Goal: Task Accomplishment & Management: Use online tool/utility

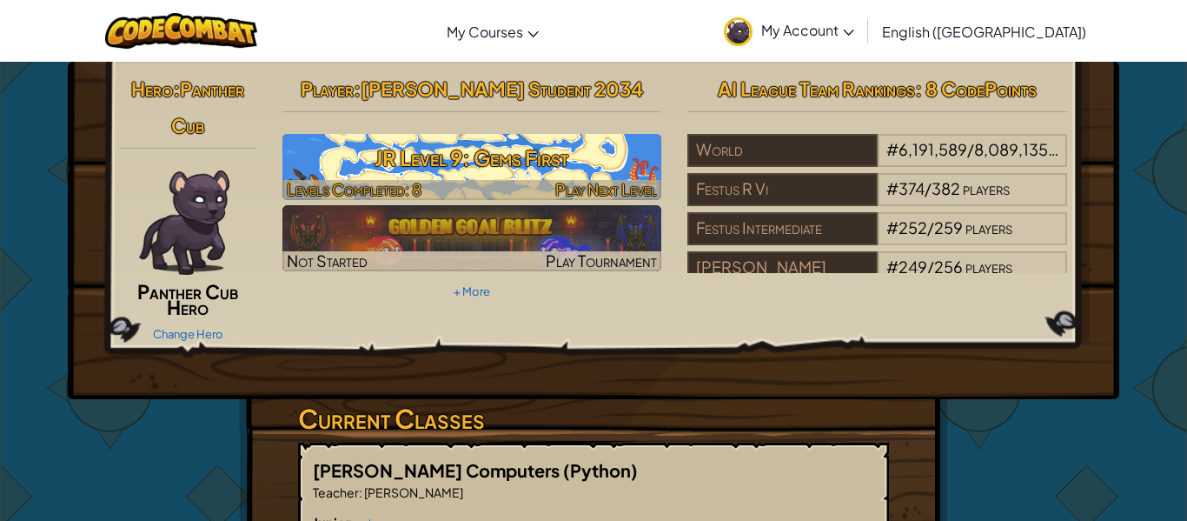
click at [513, 167] on h3 "JR Level 9: Gems First" at bounding box center [472, 157] width 380 height 39
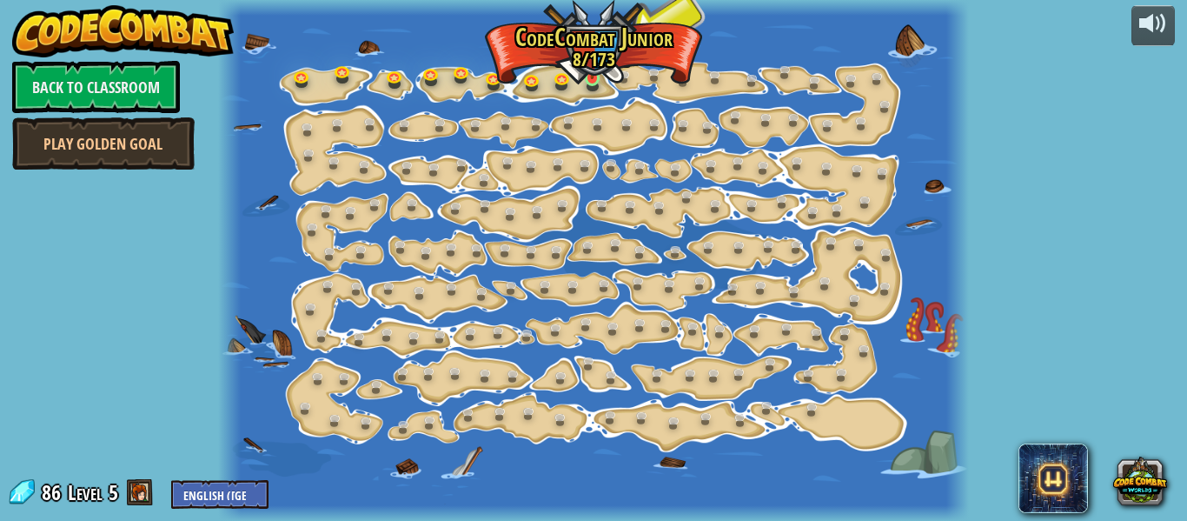
click at [592, 77] on img at bounding box center [592, 60] width 17 height 38
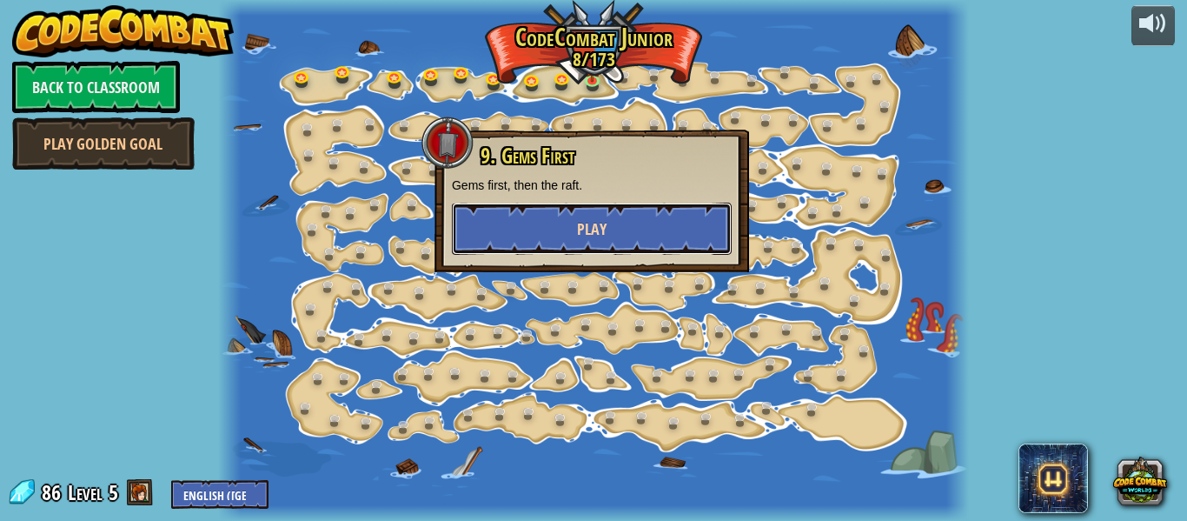
click at [612, 222] on button "Play" at bounding box center [592, 228] width 280 height 52
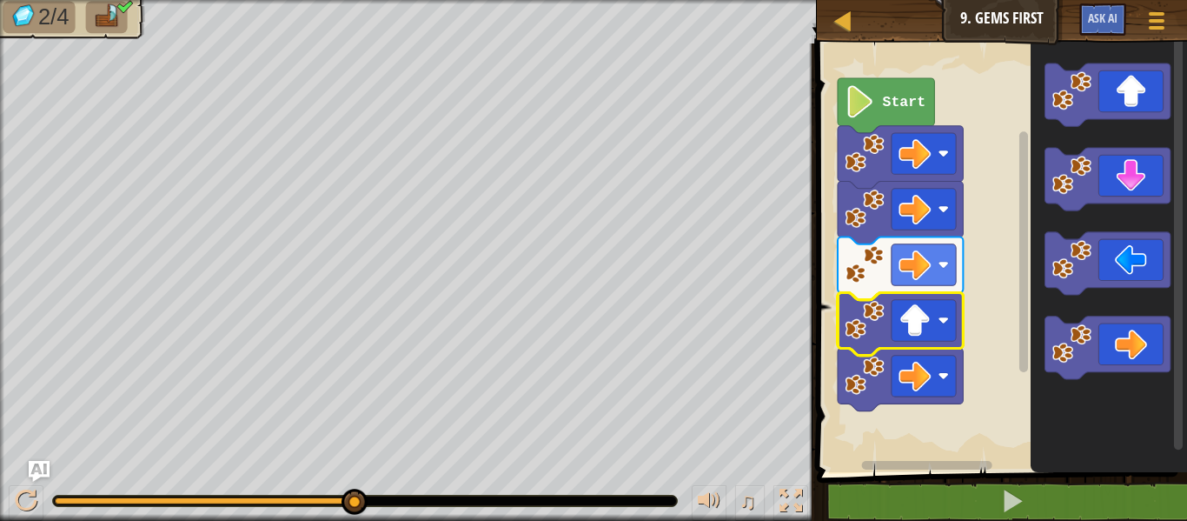
click at [902, 87] on icon "Blockly Workspace" at bounding box center [886, 105] width 96 height 55
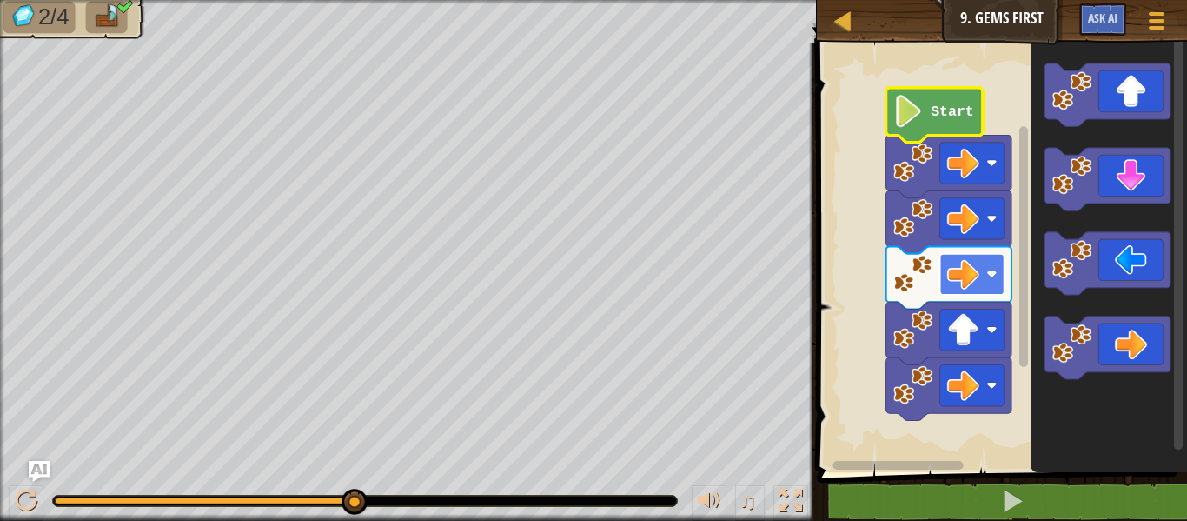
click at [953, 277] on image "Blockly Workspace" at bounding box center [962, 274] width 32 height 32
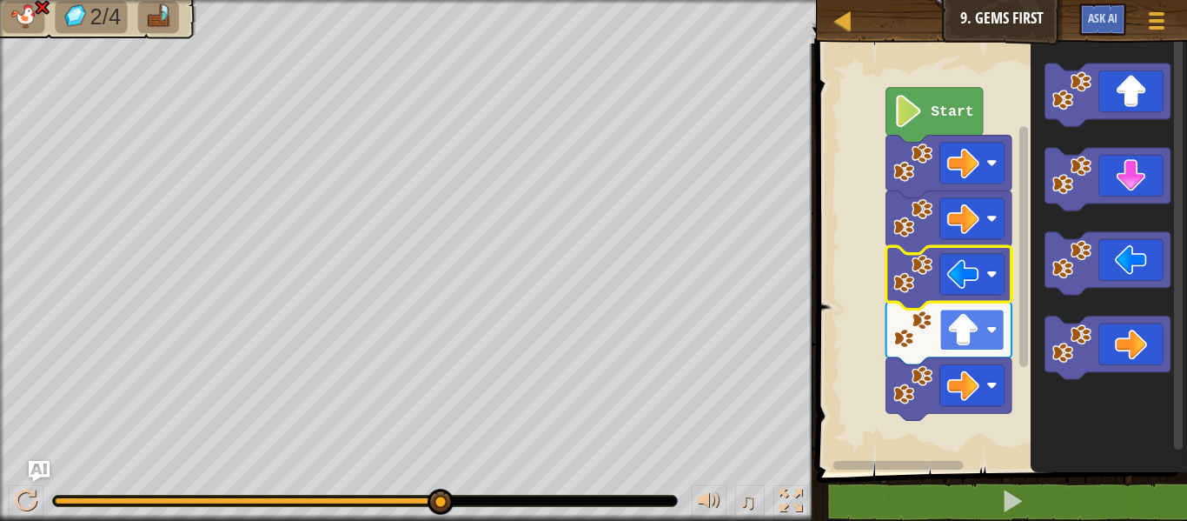
click at [983, 326] on rect "Blockly Workspace" at bounding box center [971, 329] width 64 height 41
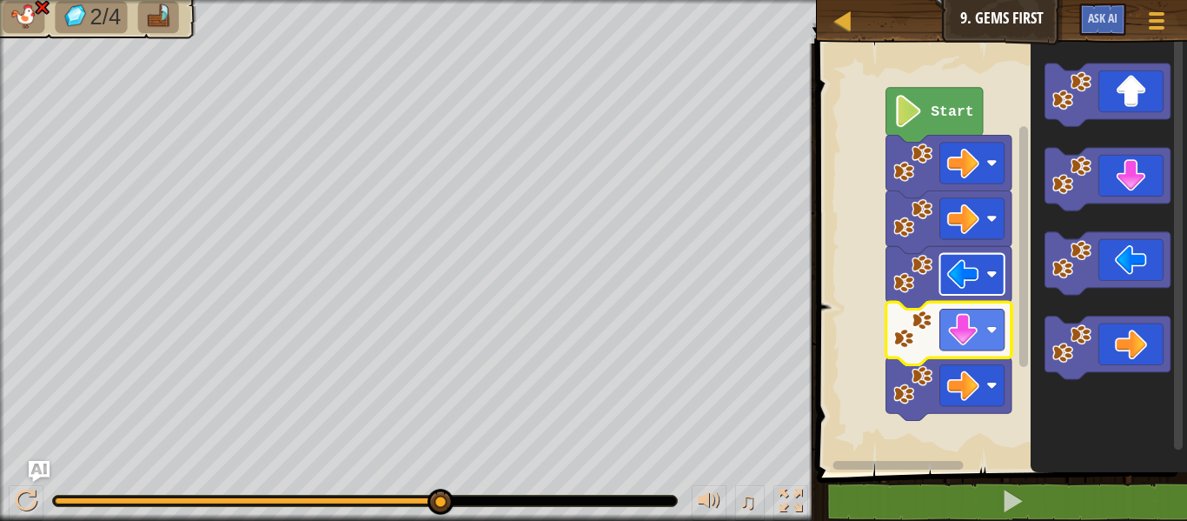
click at [972, 273] on image "Blockly Workspace" at bounding box center [962, 274] width 32 height 32
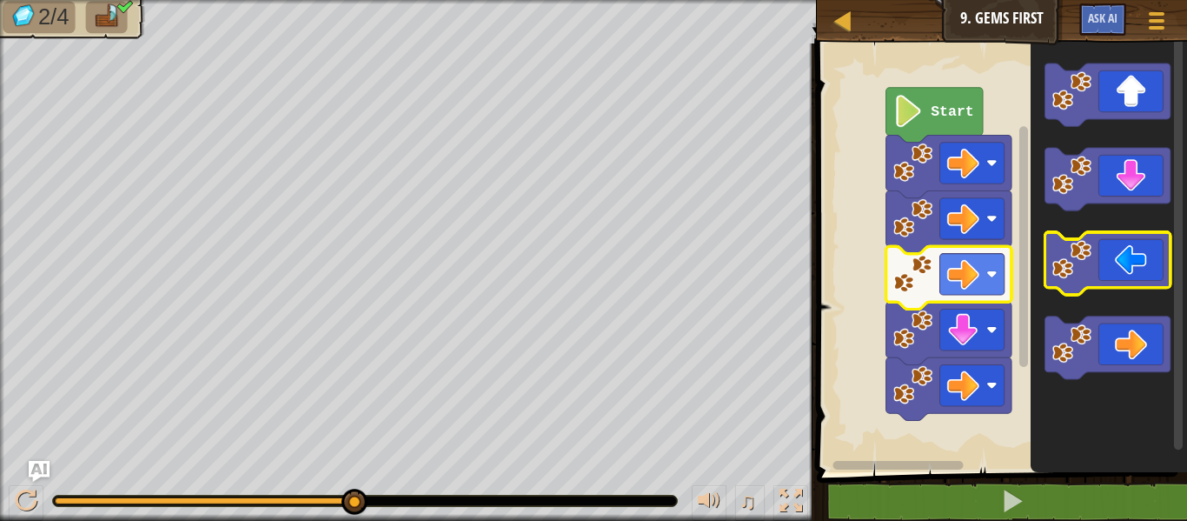
click at [1068, 258] on image "Blockly Workspace" at bounding box center [1071, 259] width 39 height 39
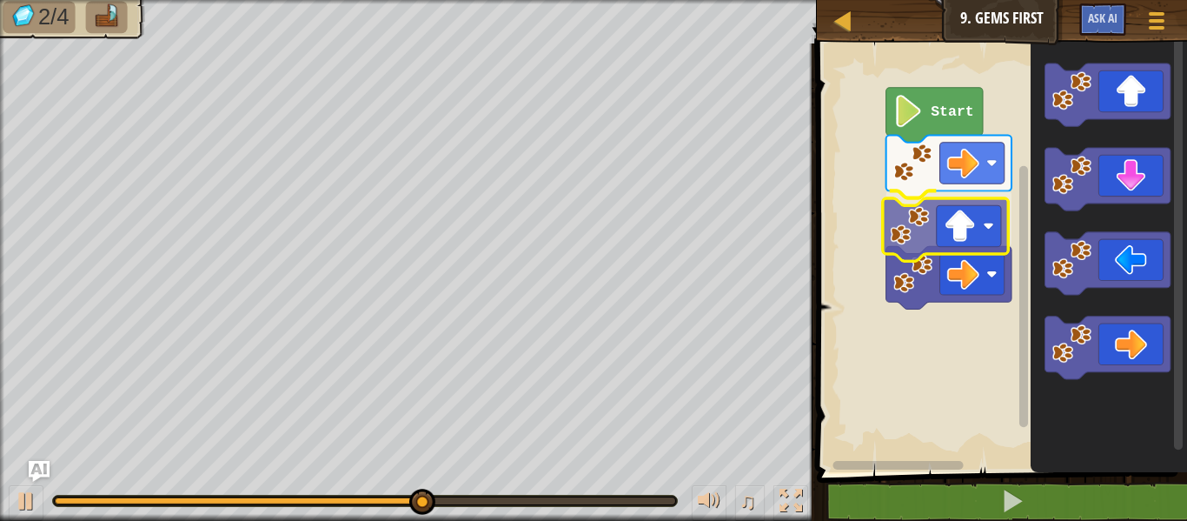
click at [951, 206] on div "Start" at bounding box center [999, 253] width 375 height 437
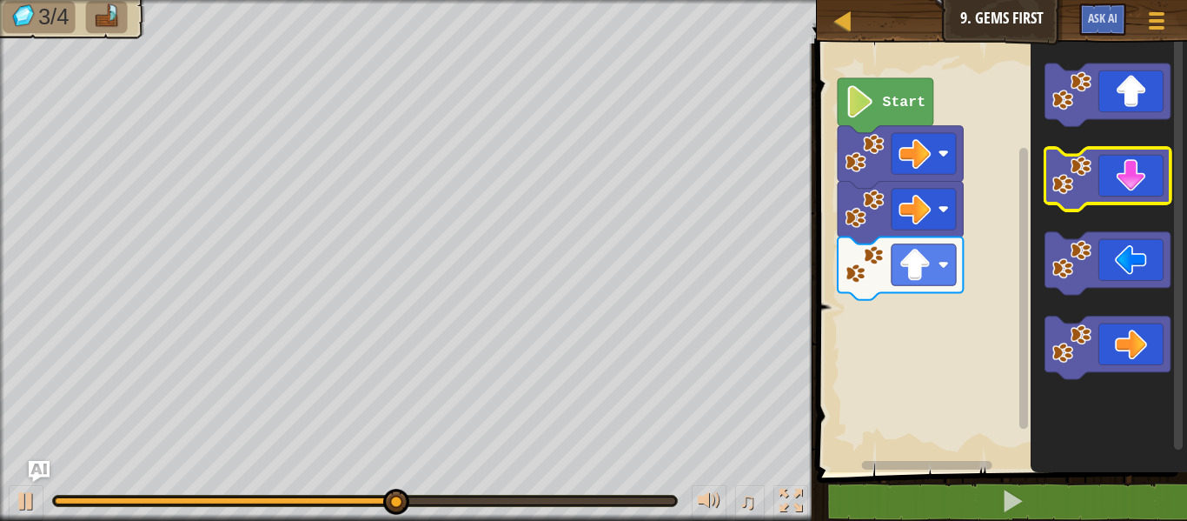
click at [1126, 190] on icon "Blockly Workspace" at bounding box center [1107, 179] width 125 height 63
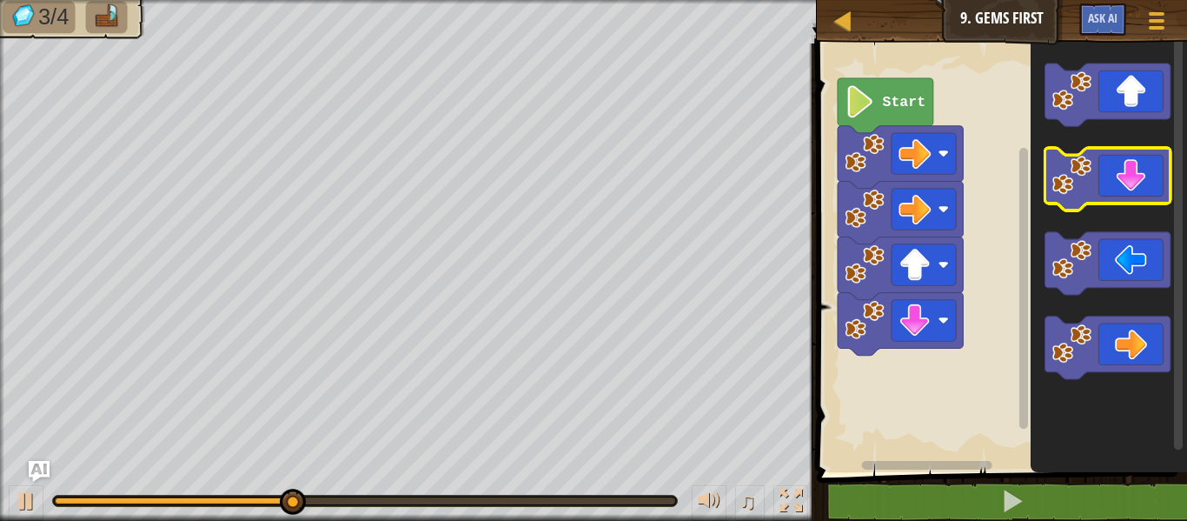
click at [1126, 190] on icon "Blockly Workspace" at bounding box center [1107, 179] width 125 height 63
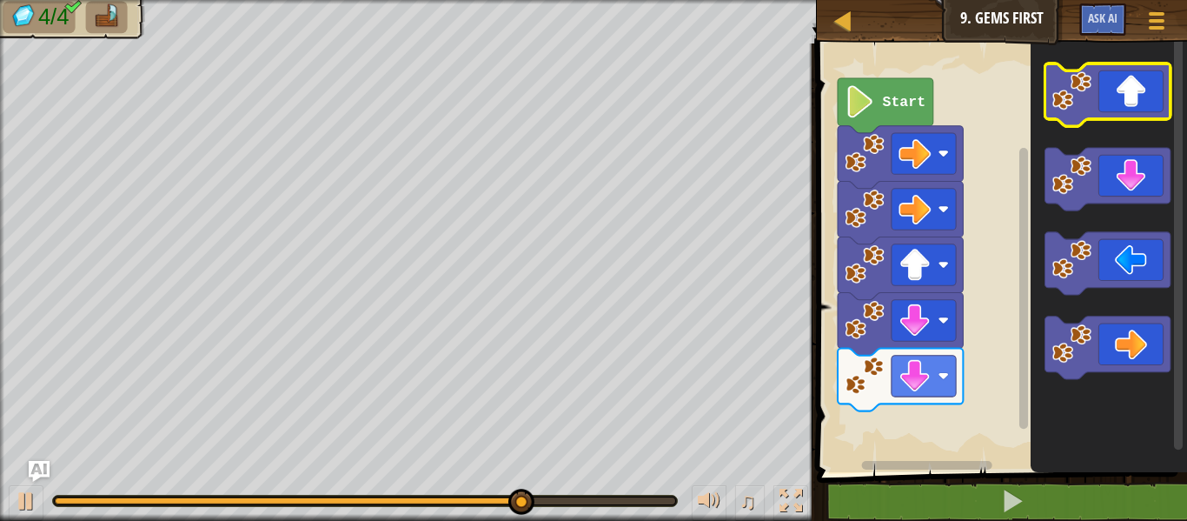
click at [1131, 94] on icon "Blockly Workspace" at bounding box center [1107, 94] width 125 height 63
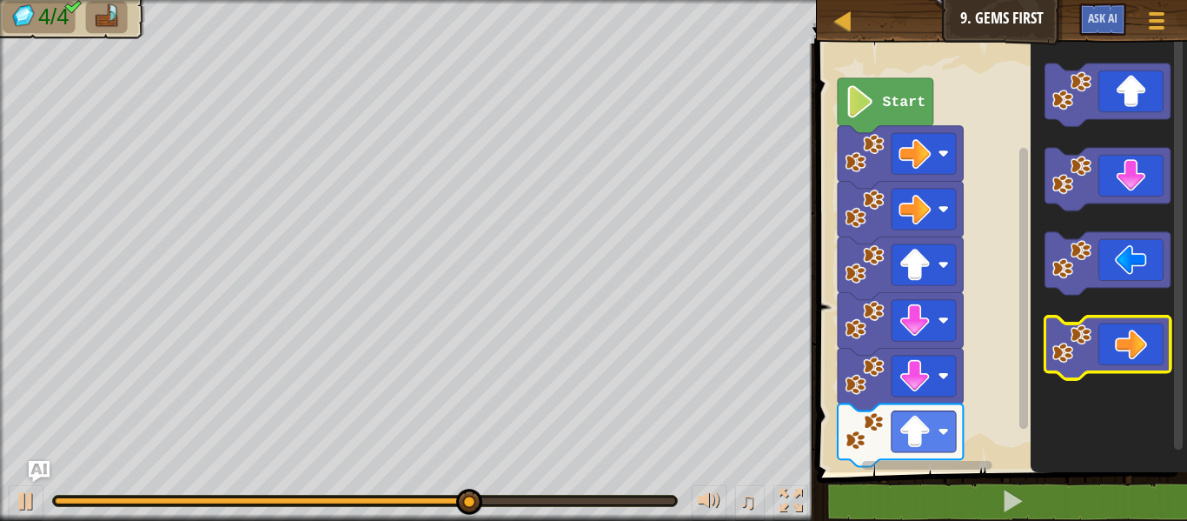
click at [1150, 348] on icon "Blockly Workspace" at bounding box center [1107, 347] width 125 height 63
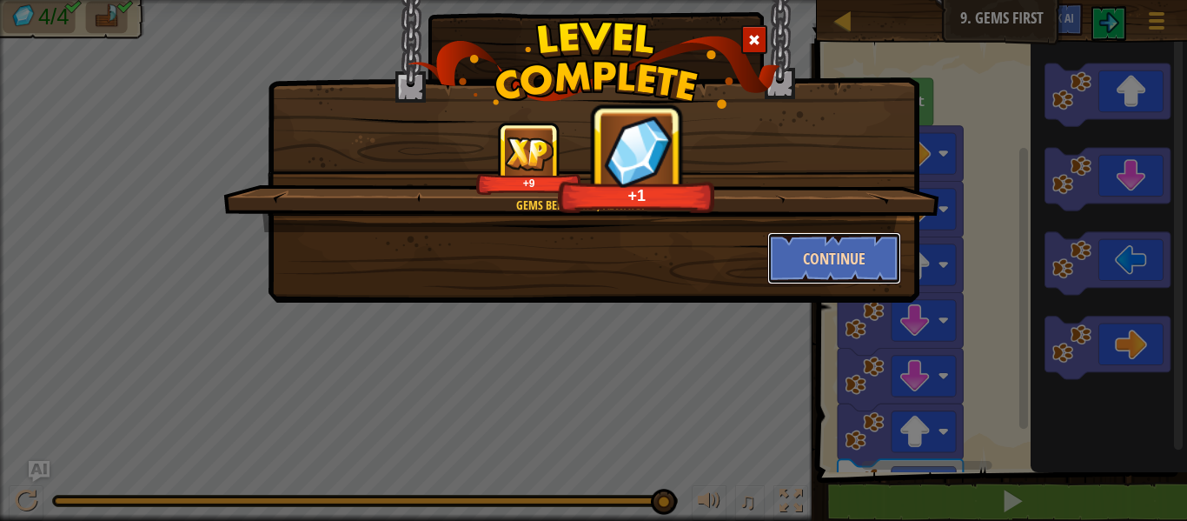
click at [840, 260] on button "Continue" at bounding box center [834, 258] width 135 height 52
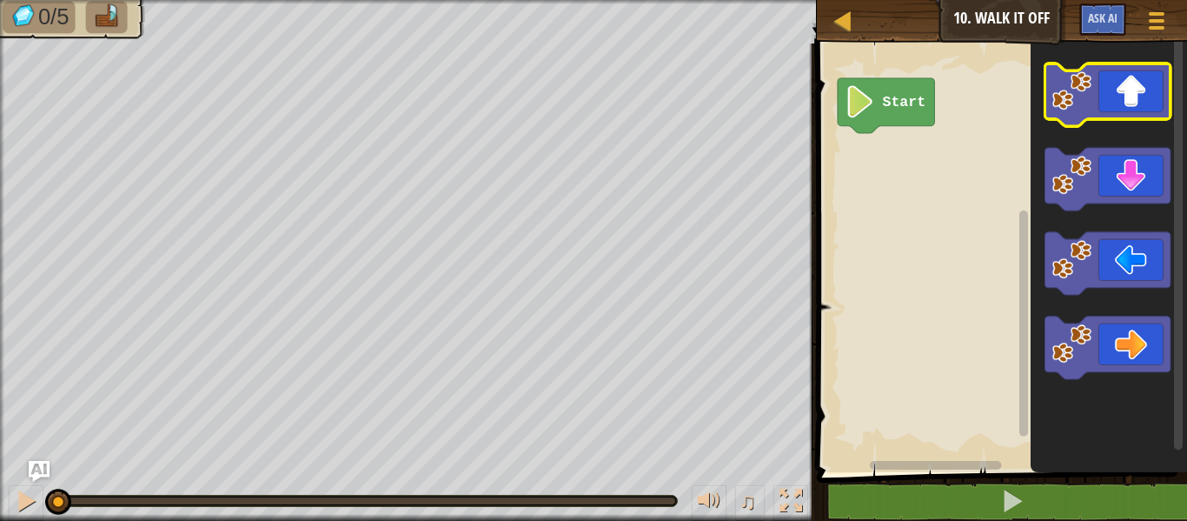
click at [1077, 77] on image "Blockly Workspace" at bounding box center [1071, 90] width 39 height 39
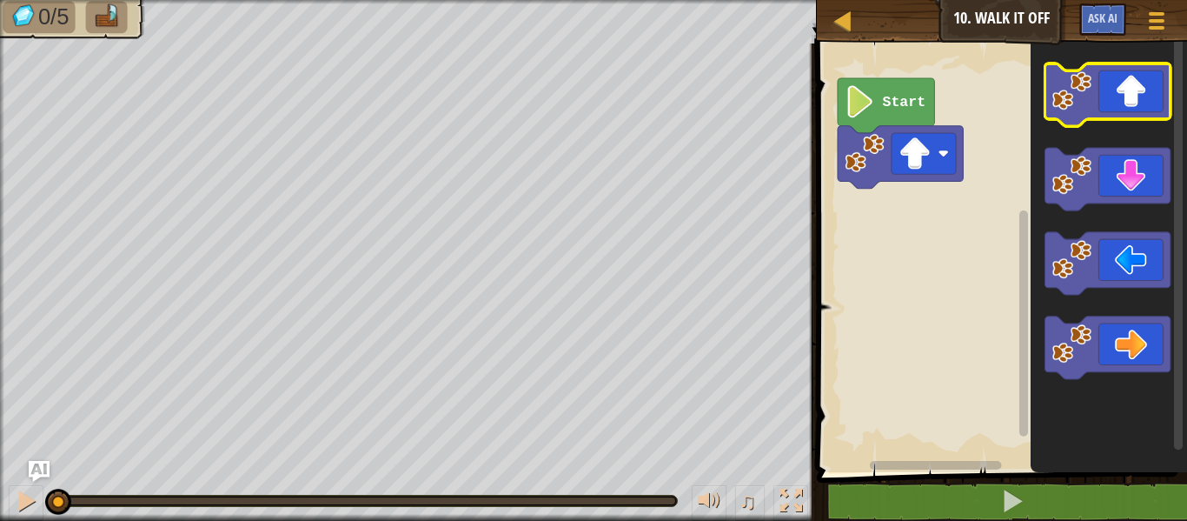
click at [1077, 77] on image "Blockly Workspace" at bounding box center [1071, 90] width 39 height 39
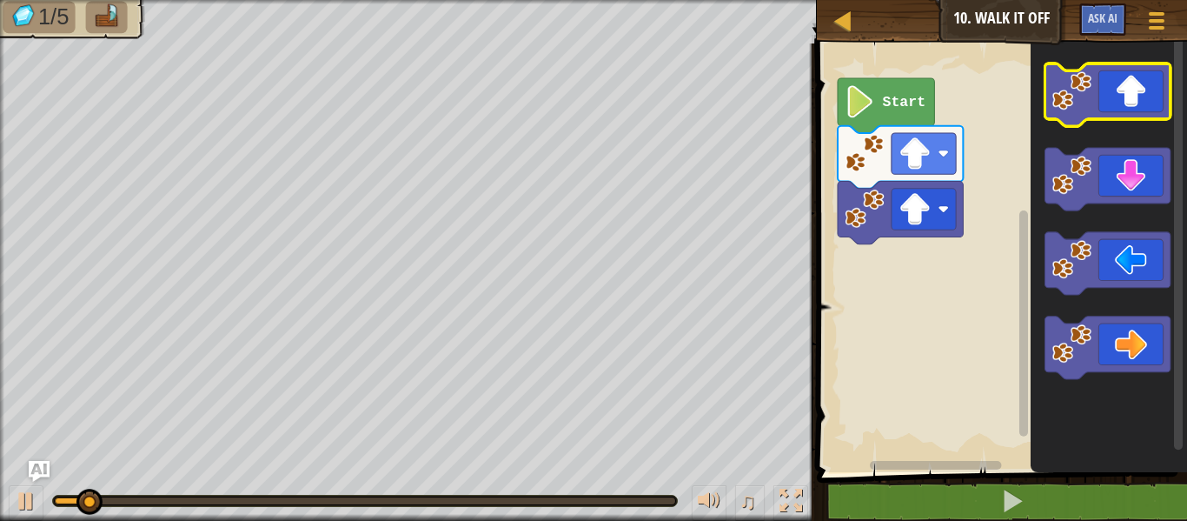
click at [1077, 77] on image "Blockly Workspace" at bounding box center [1071, 90] width 39 height 39
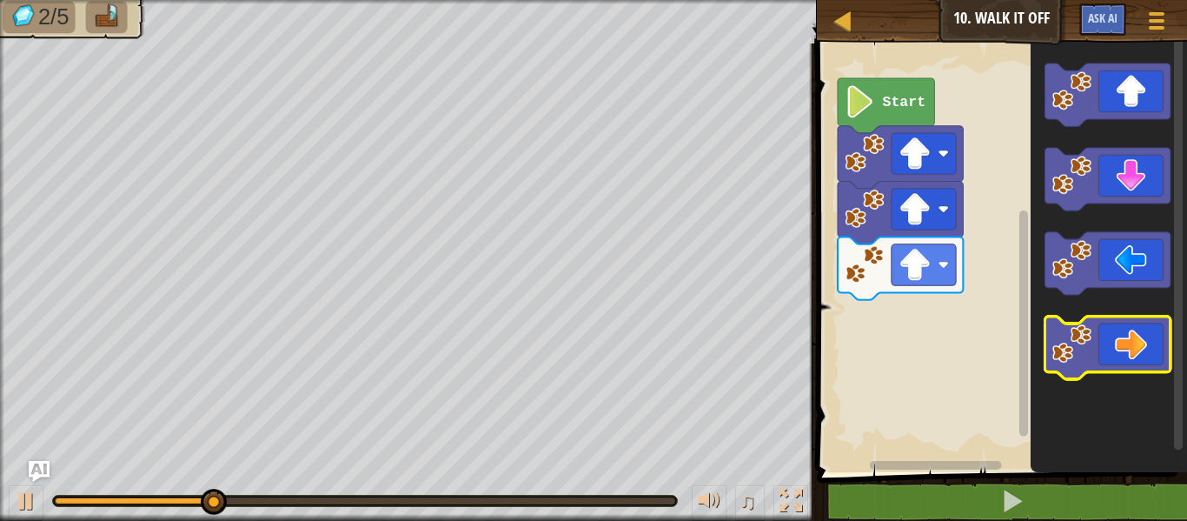
click at [1142, 332] on icon "Blockly Workspace" at bounding box center [1107, 347] width 125 height 63
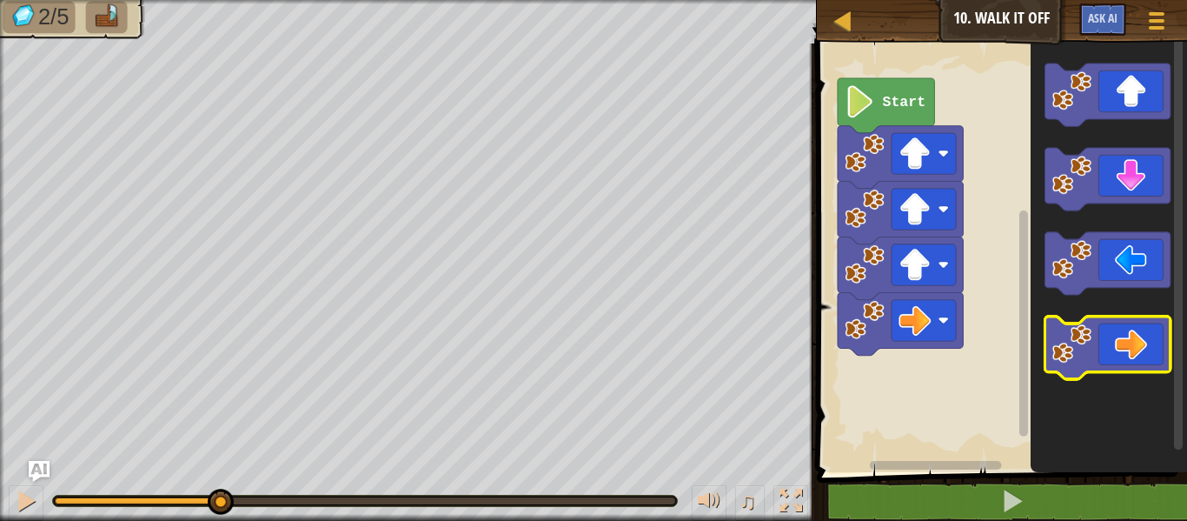
click at [1142, 332] on icon "Blockly Workspace" at bounding box center [1107, 347] width 125 height 63
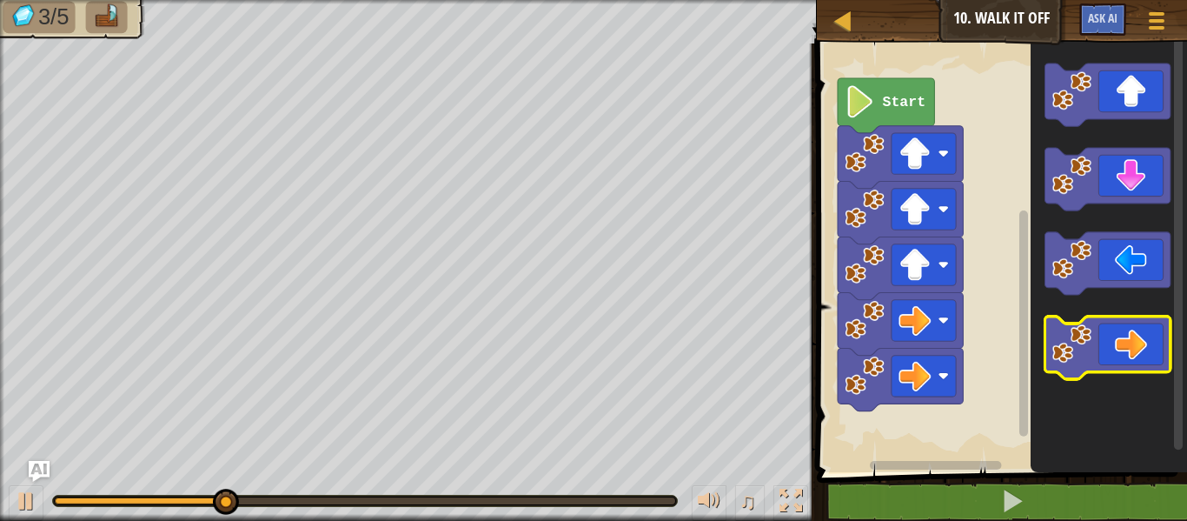
click at [1142, 332] on icon "Blockly Workspace" at bounding box center [1107, 347] width 125 height 63
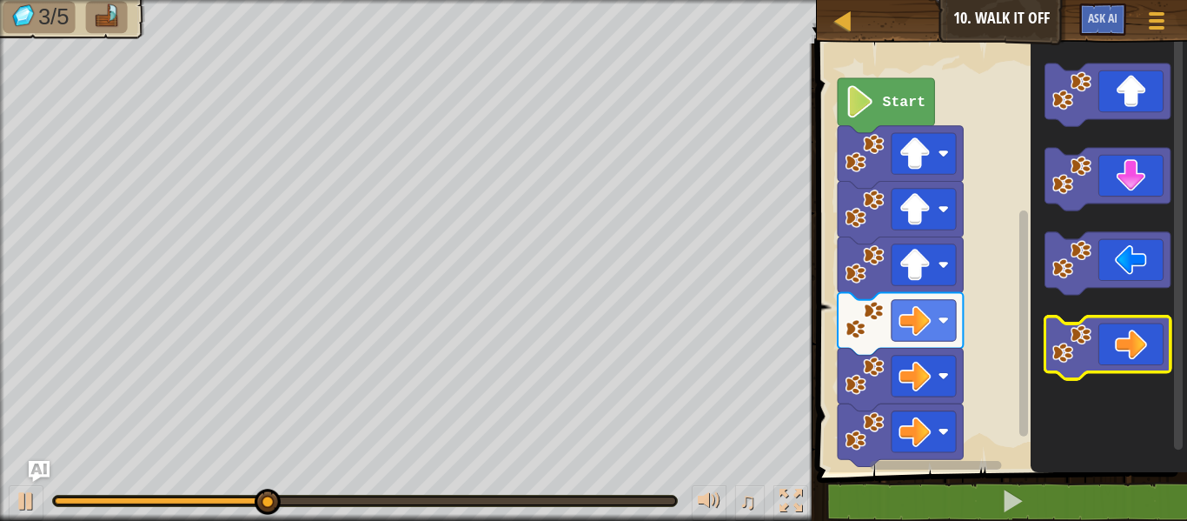
click at [1142, 332] on icon "Blockly Workspace" at bounding box center [1107, 347] width 125 height 63
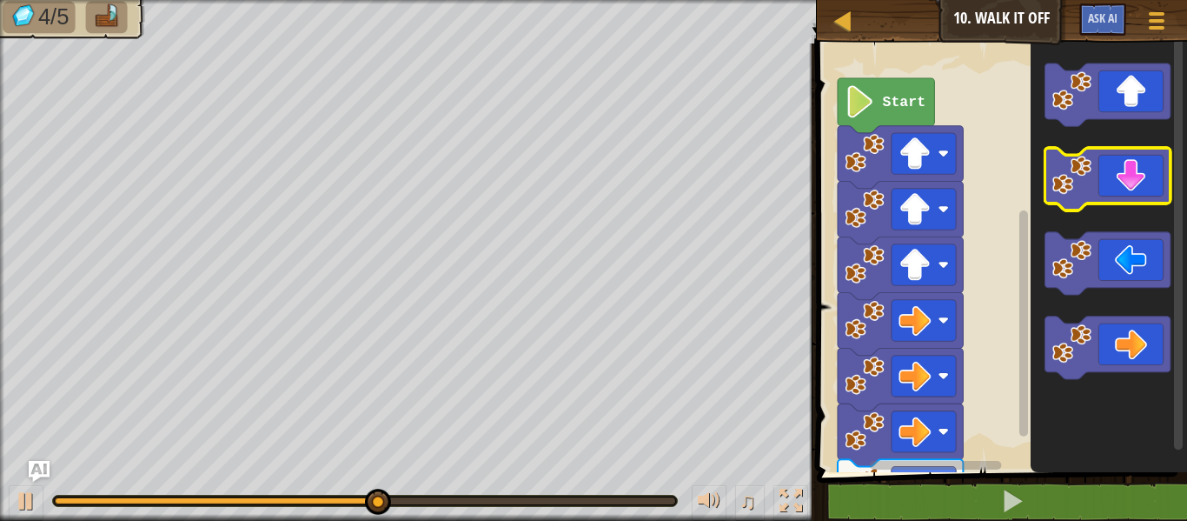
click at [1064, 176] on image "Blockly Workspace" at bounding box center [1071, 175] width 39 height 39
click at [1065, 180] on image "Blockly Workspace" at bounding box center [1071, 175] width 39 height 39
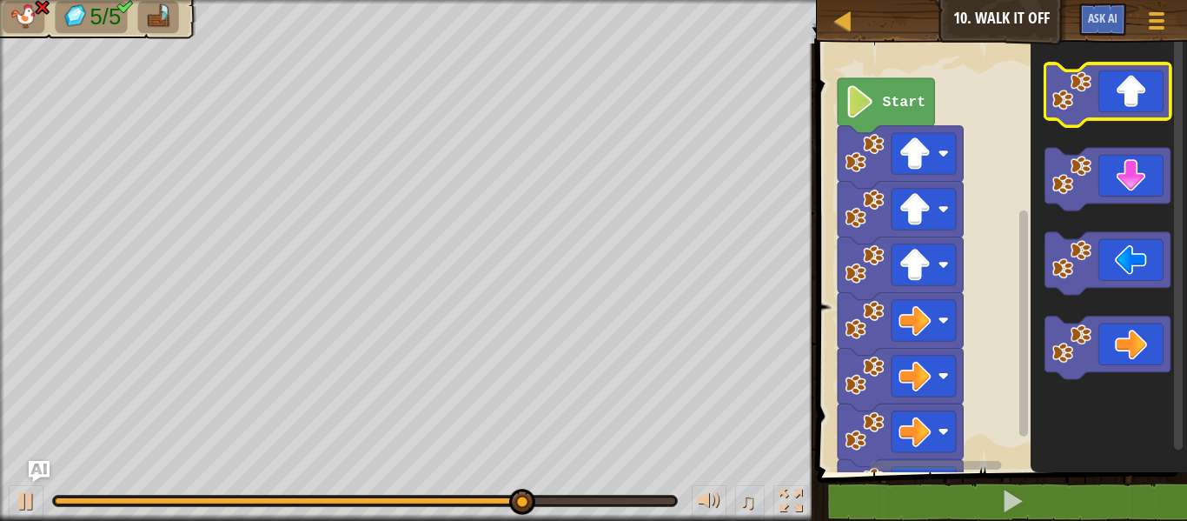
click at [1070, 99] on image "Blockly Workspace" at bounding box center [1071, 90] width 39 height 39
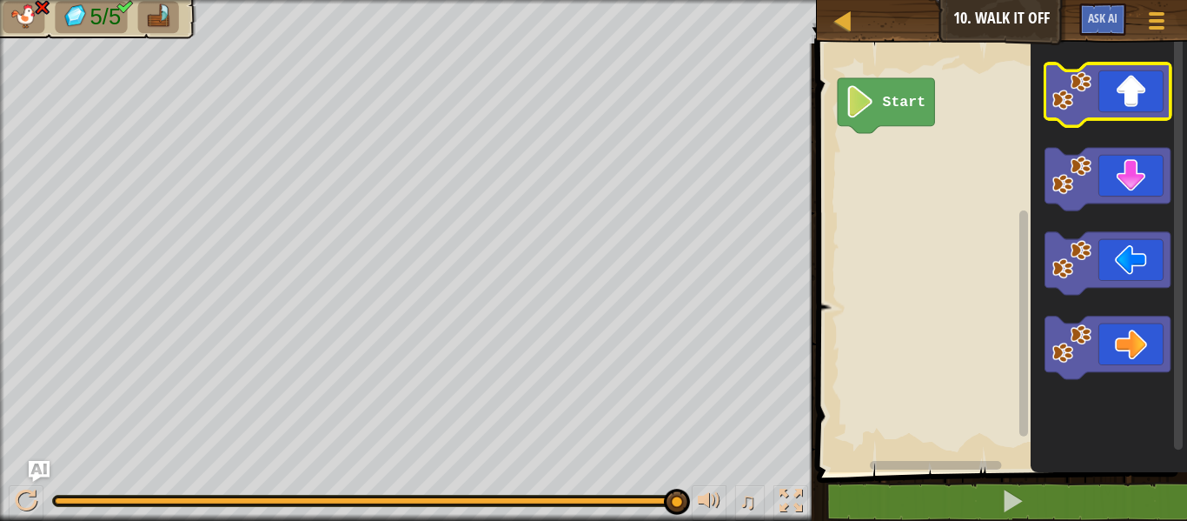
click at [1089, 81] on image "Blockly Workspace" at bounding box center [1071, 90] width 39 height 39
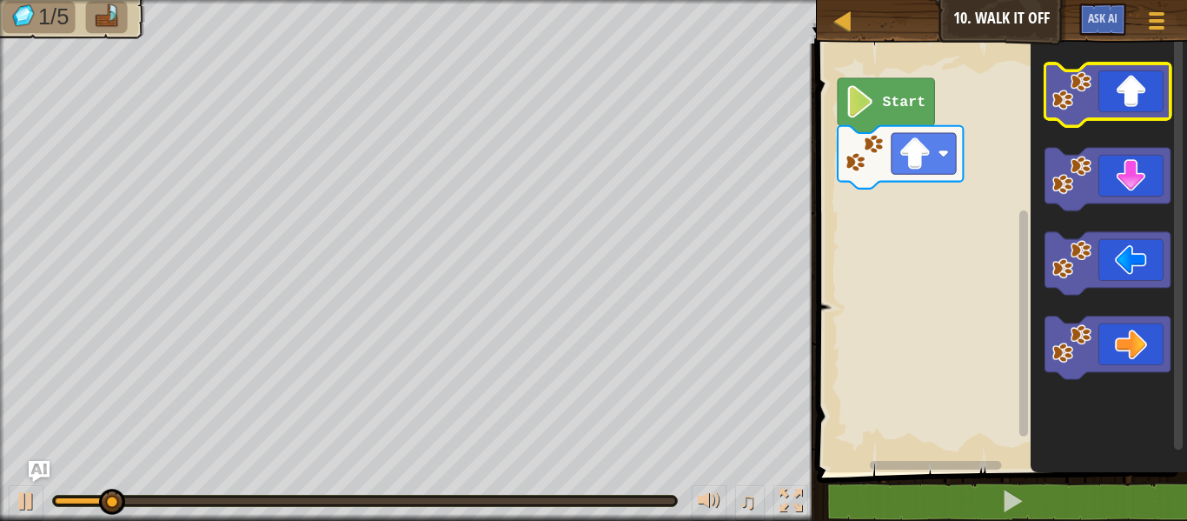
click at [1089, 81] on image "Blockly Workspace" at bounding box center [1071, 90] width 39 height 39
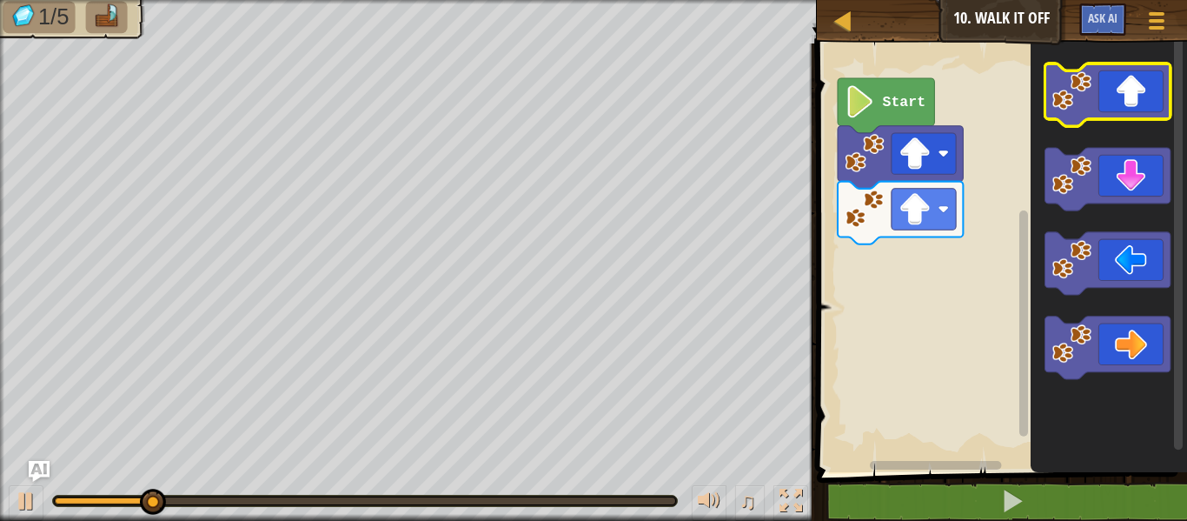
click at [1090, 78] on image "Blockly Workspace" at bounding box center [1071, 90] width 39 height 39
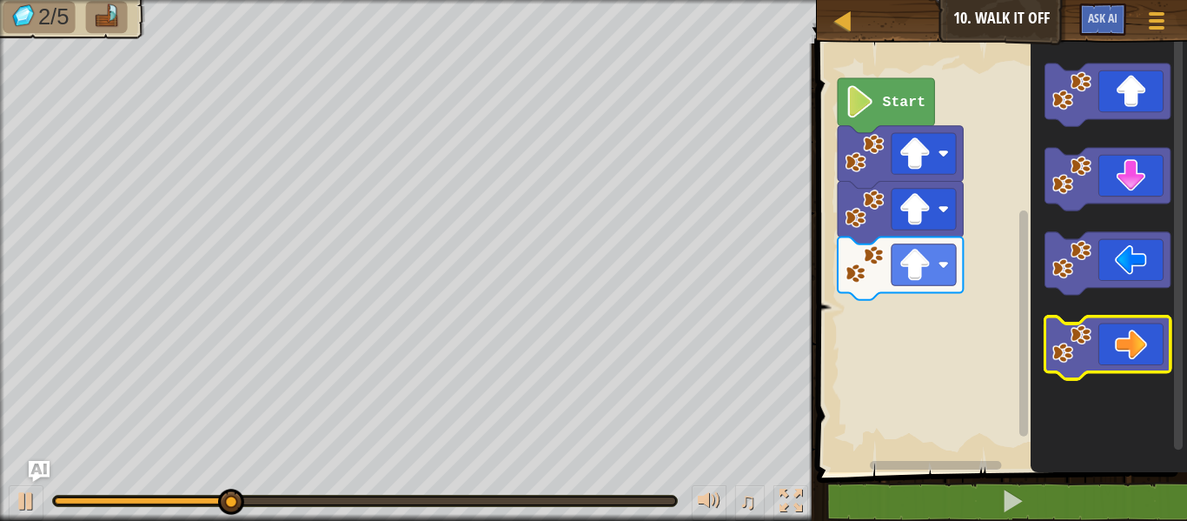
click at [1146, 341] on icon "Blockly Workspace" at bounding box center [1107, 347] width 125 height 63
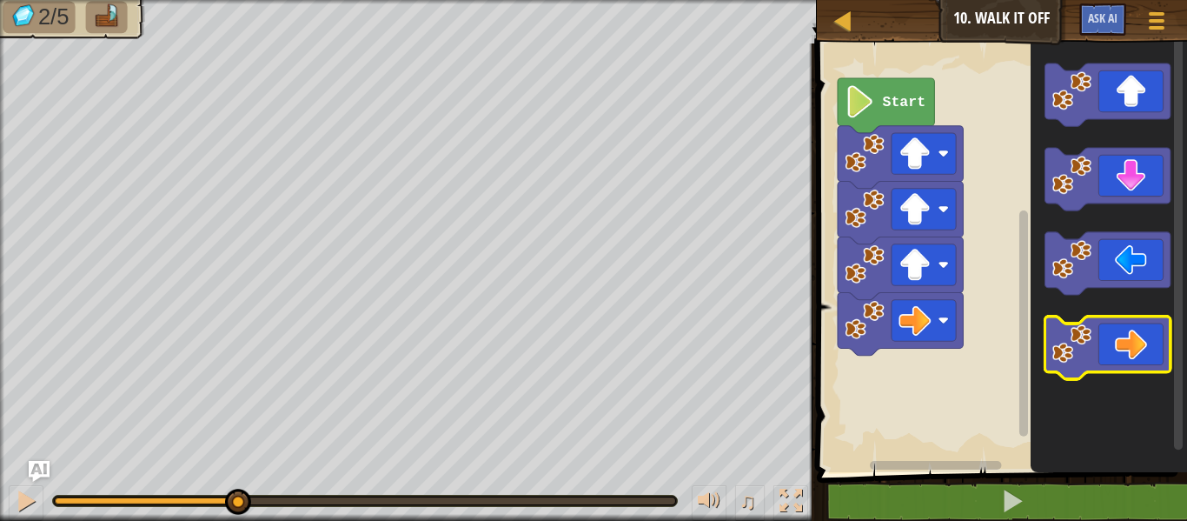
click at [1146, 341] on icon "Blockly Workspace" at bounding box center [1107, 347] width 125 height 63
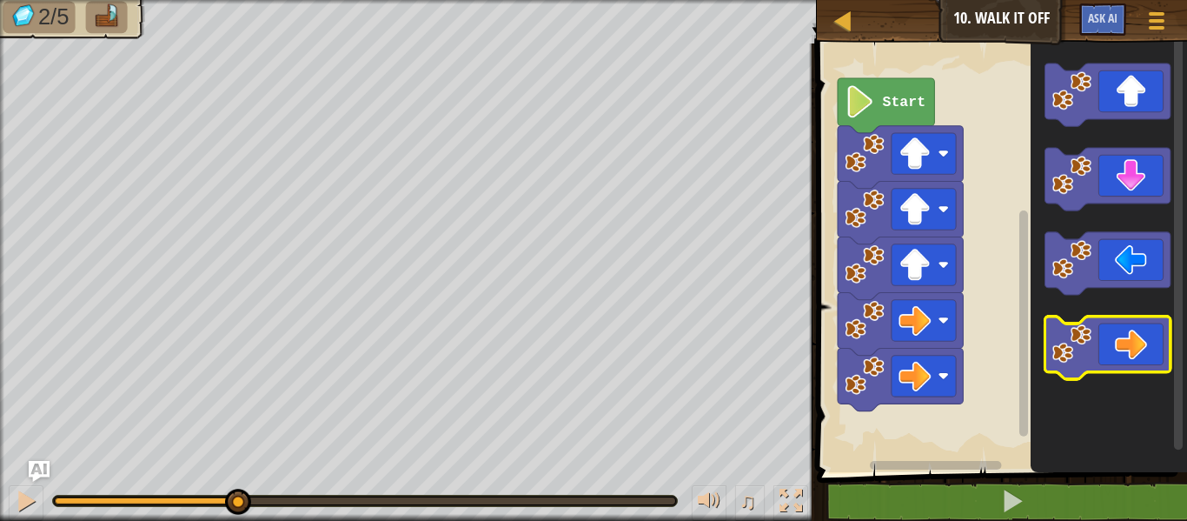
click at [1146, 341] on icon "Blockly Workspace" at bounding box center [1107, 347] width 125 height 63
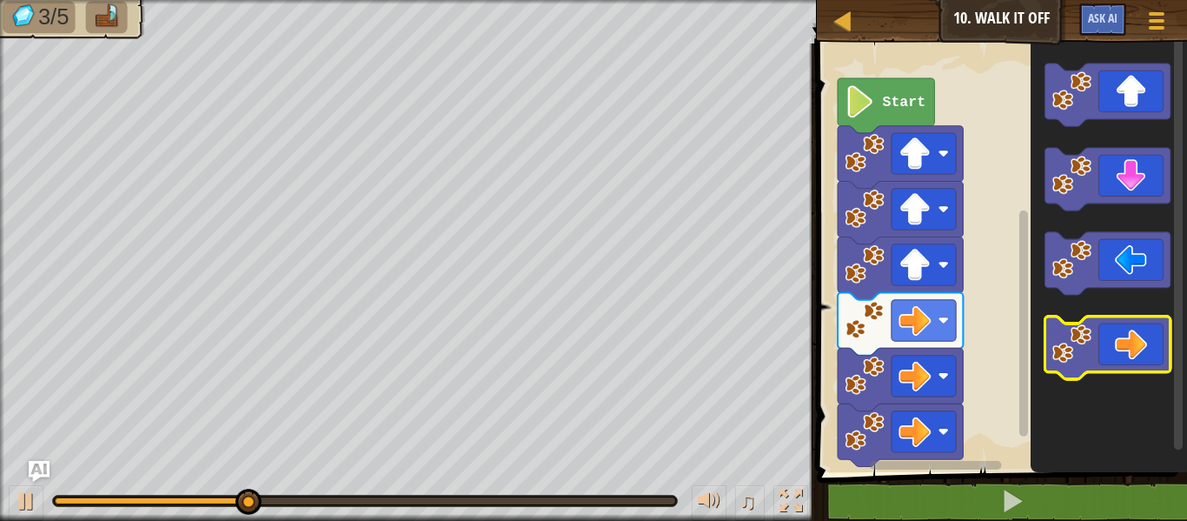
click at [1146, 341] on icon "Blockly Workspace" at bounding box center [1107, 347] width 125 height 63
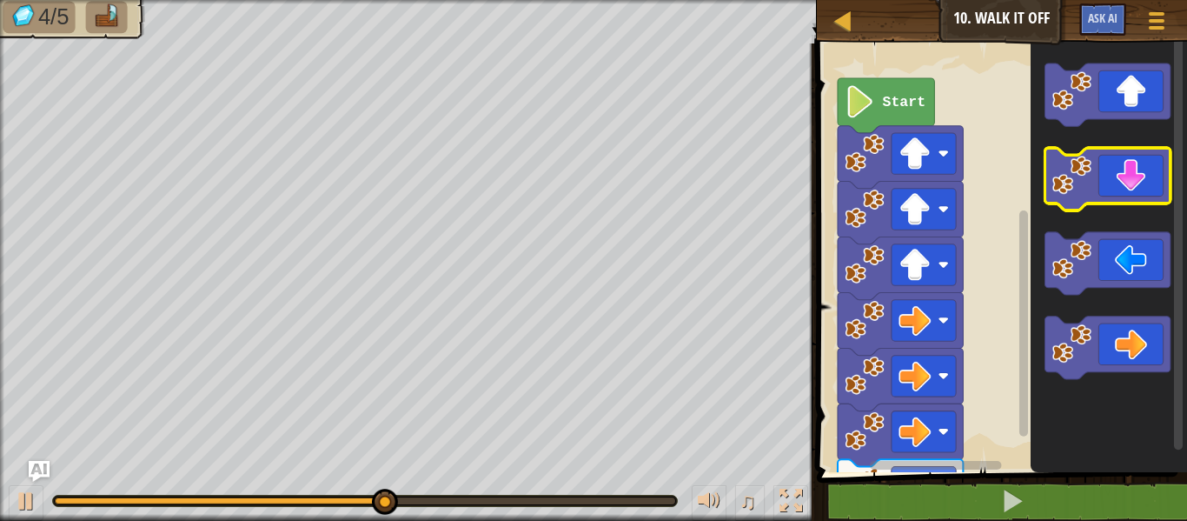
click at [1092, 171] on icon "Blockly Workspace" at bounding box center [1107, 179] width 125 height 63
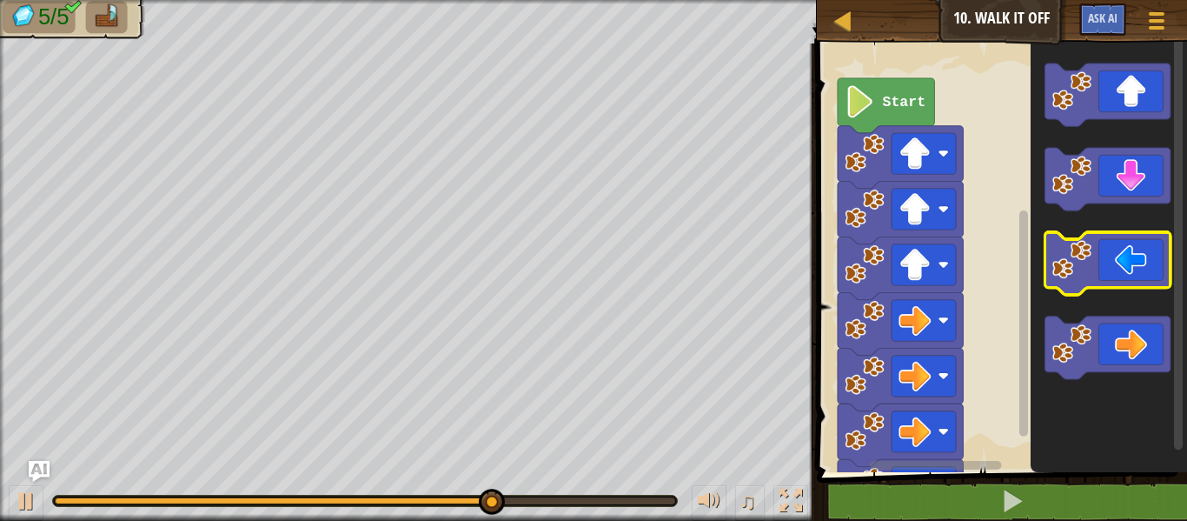
click at [1099, 274] on icon "Blockly Workspace" at bounding box center [1107, 263] width 125 height 63
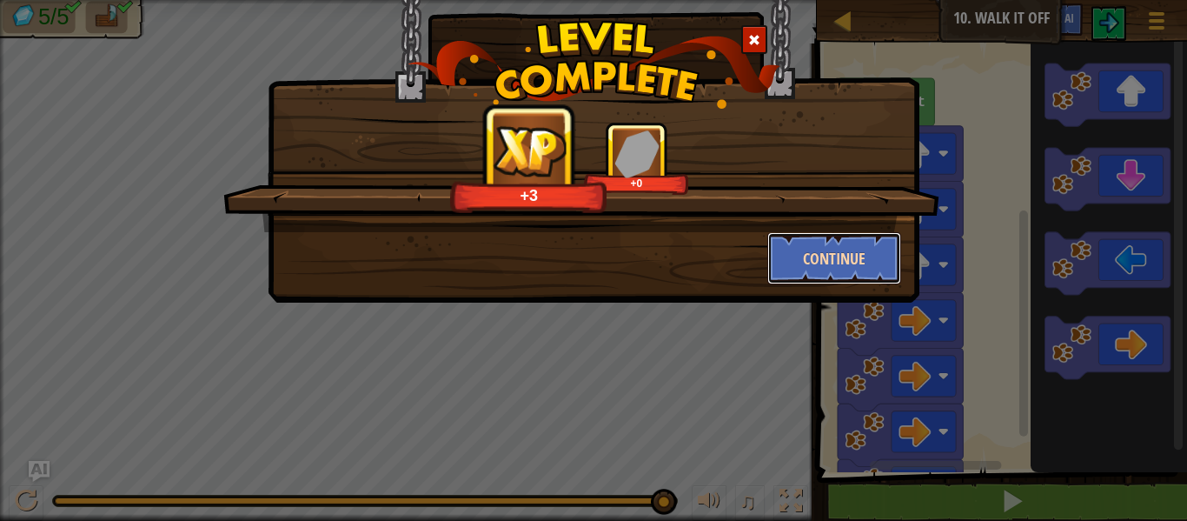
click at [887, 258] on button "Continue" at bounding box center [834, 258] width 135 height 52
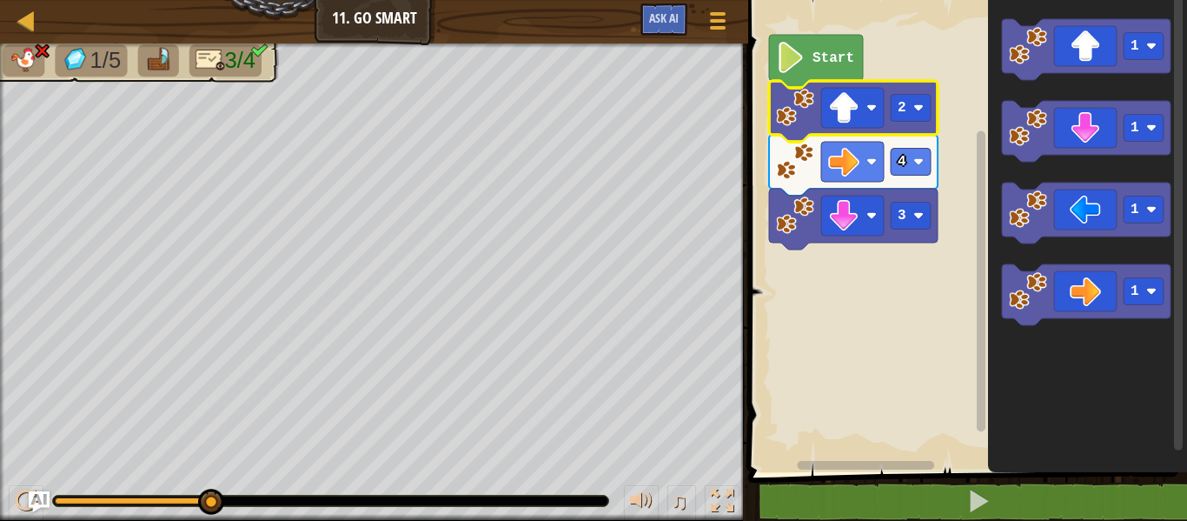
click at [906, 49] on rect "Blockly Workspace" at bounding box center [965, 231] width 444 height 481
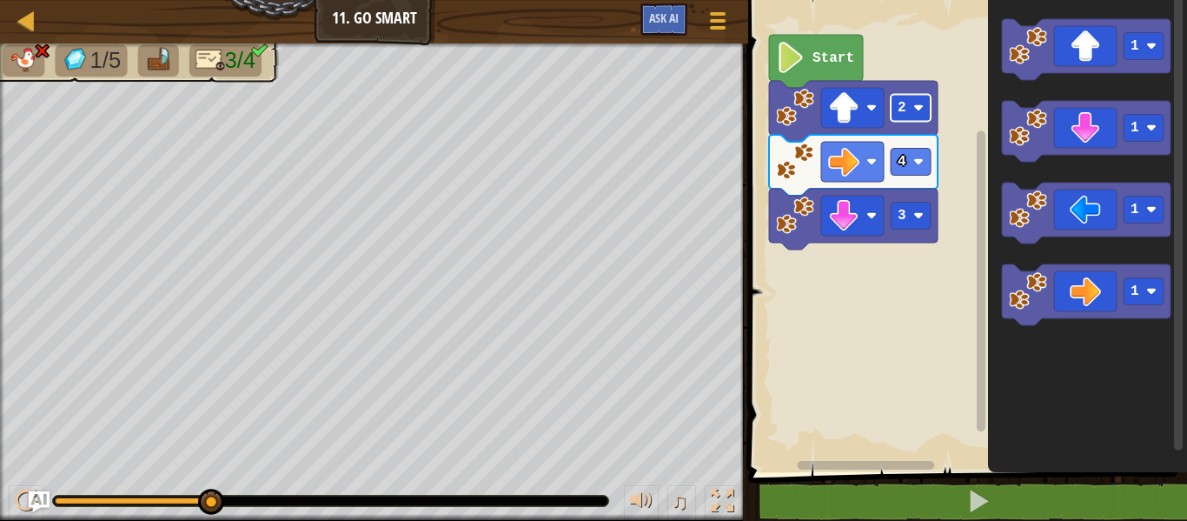
click at [913, 103] on rect "Blockly Workspace" at bounding box center [911, 108] width 40 height 27
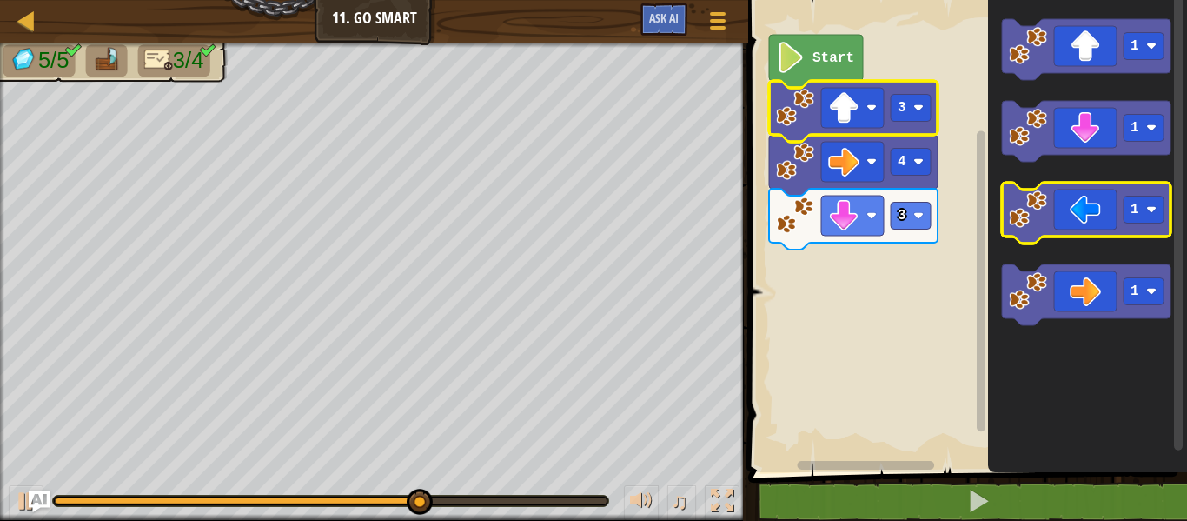
click at [1099, 199] on icon "Blockly Workspace" at bounding box center [1086, 213] width 169 height 61
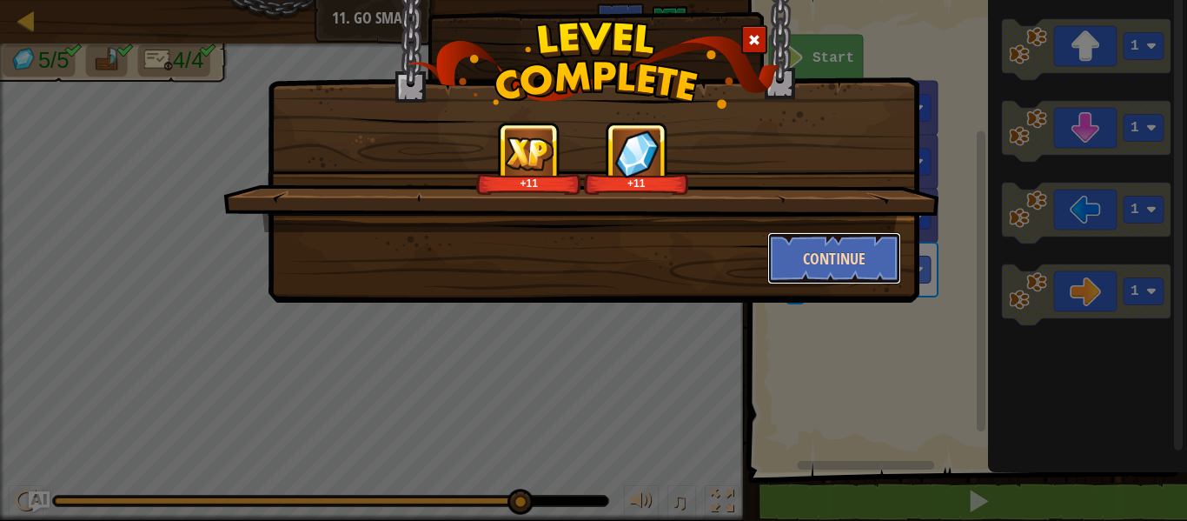
click at [861, 259] on button "Continue" at bounding box center [834, 258] width 135 height 52
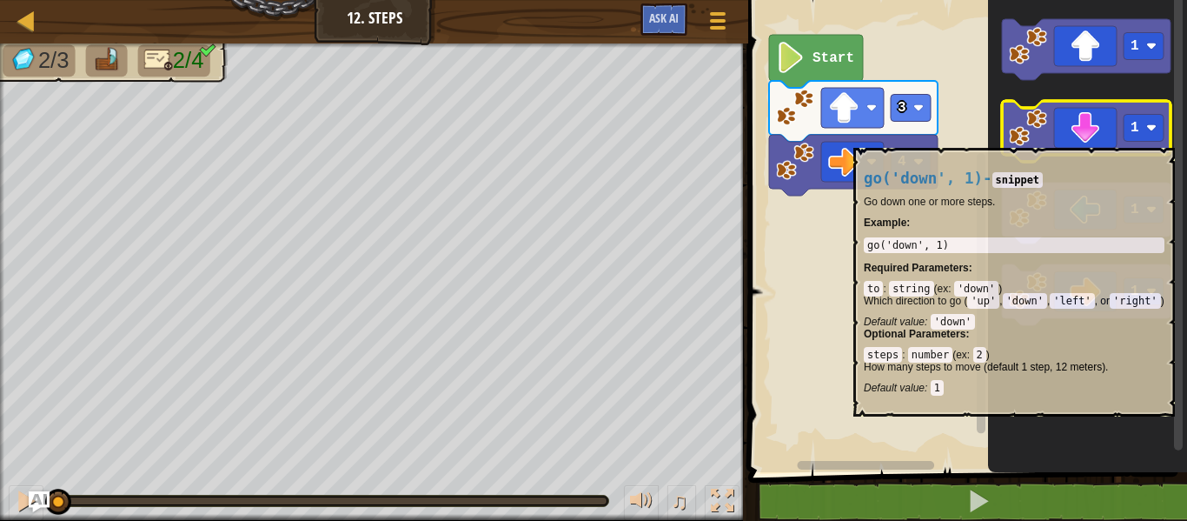
click at [1076, 139] on icon "Blockly Workspace" at bounding box center [1086, 131] width 169 height 61
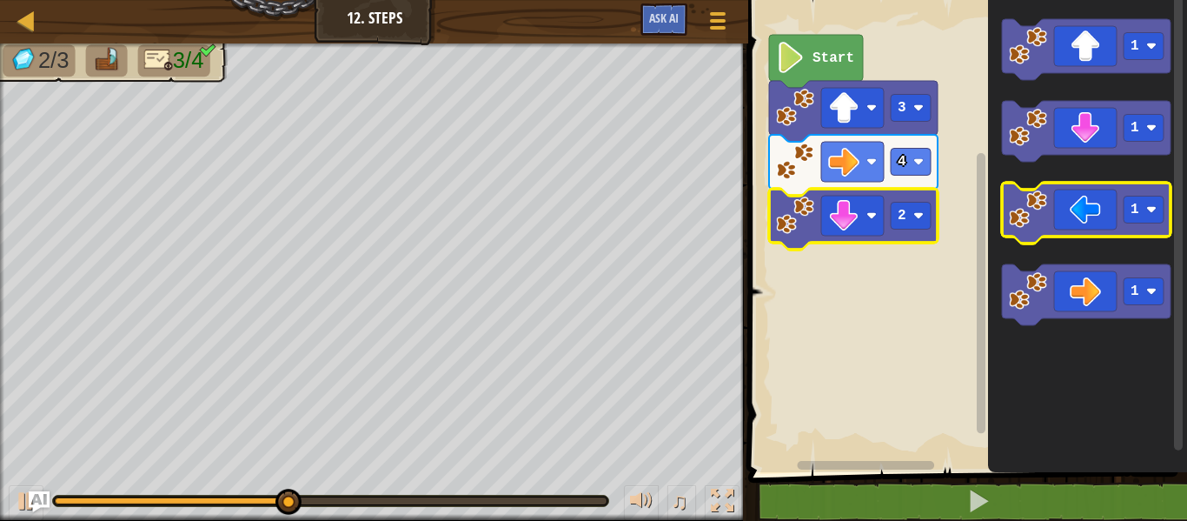
click at [1072, 211] on icon "Blockly Workspace" at bounding box center [1086, 213] width 169 height 61
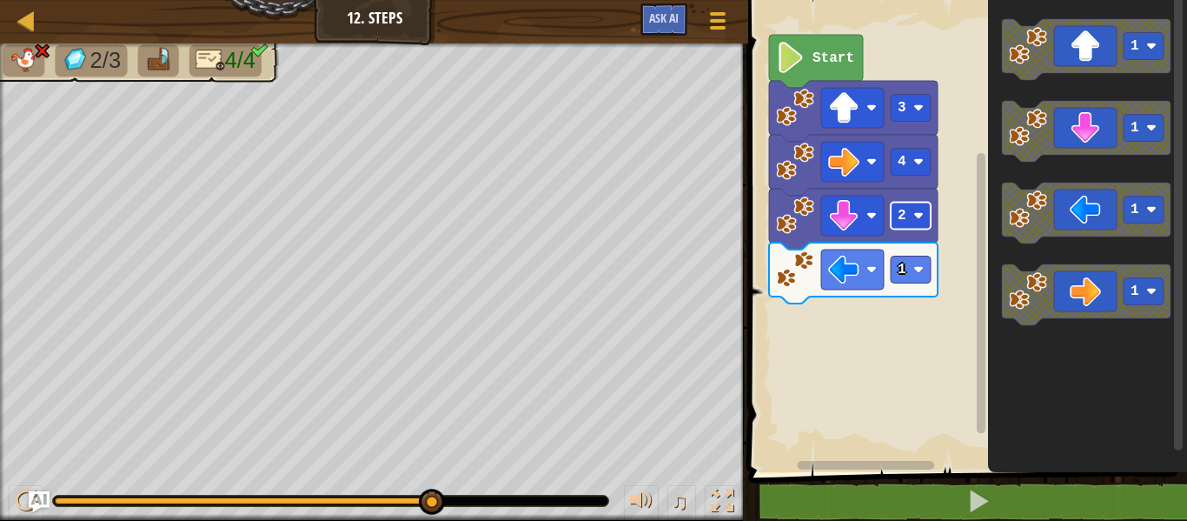
click at [913, 207] on rect "Blockly Workspace" at bounding box center [911, 215] width 40 height 27
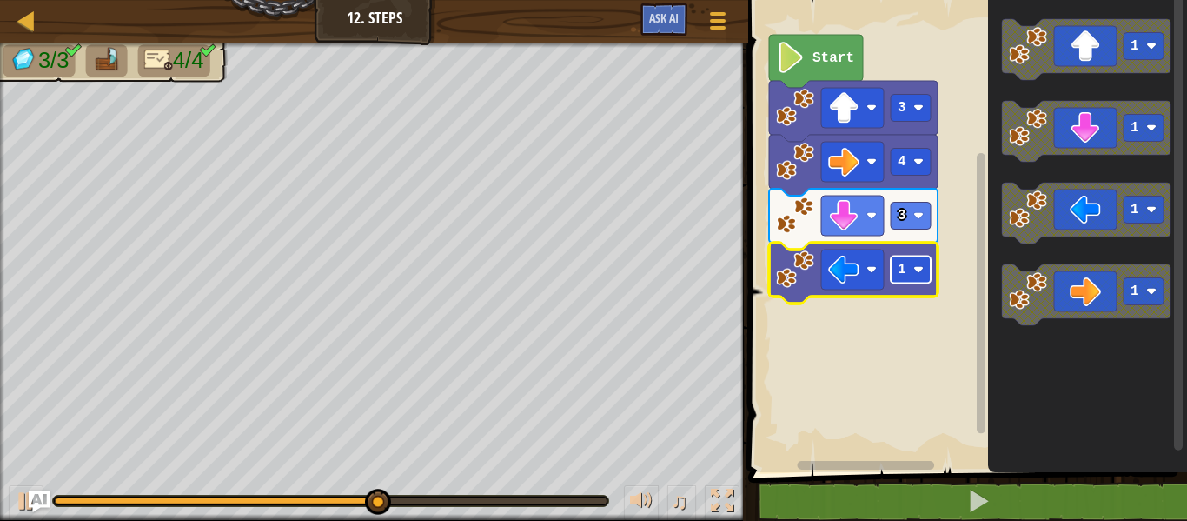
click at [912, 269] on rect "Blockly Workspace" at bounding box center [911, 269] width 40 height 27
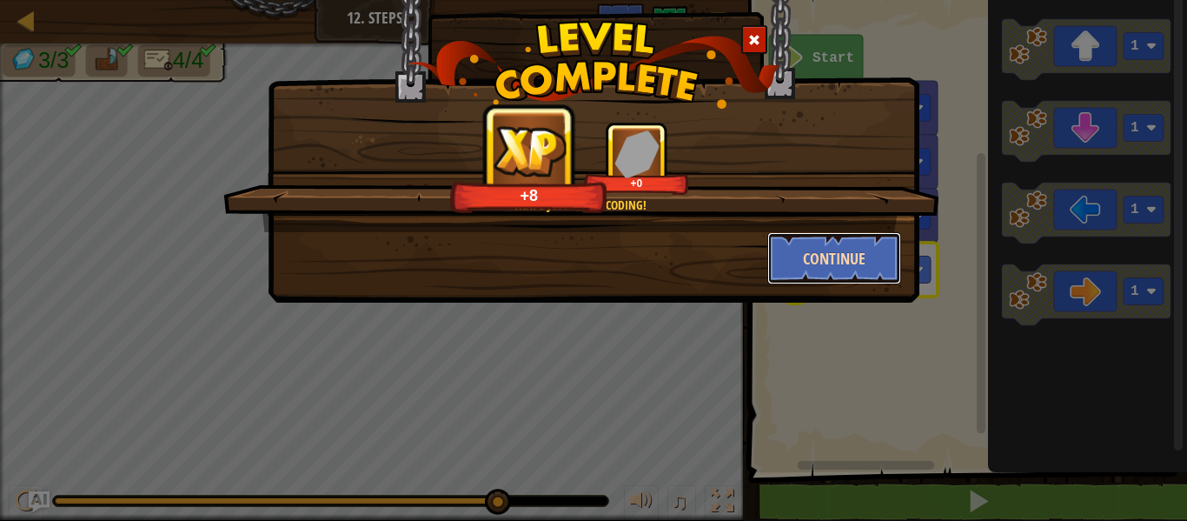
click at [851, 261] on button "Continue" at bounding box center [834, 258] width 135 height 52
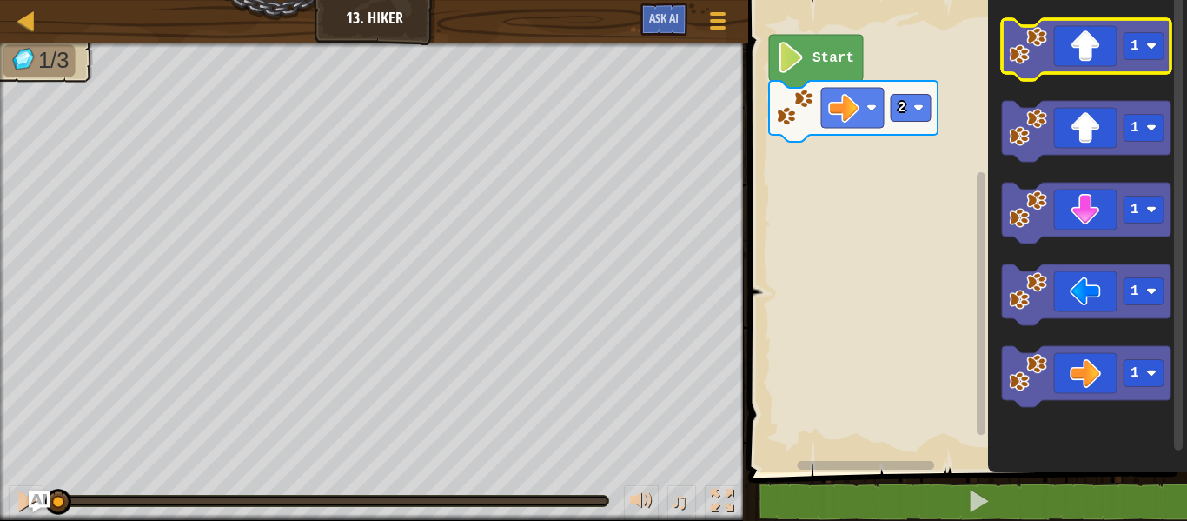
click at [1004, 47] on icon "Blockly Workspace" at bounding box center [1086, 49] width 169 height 61
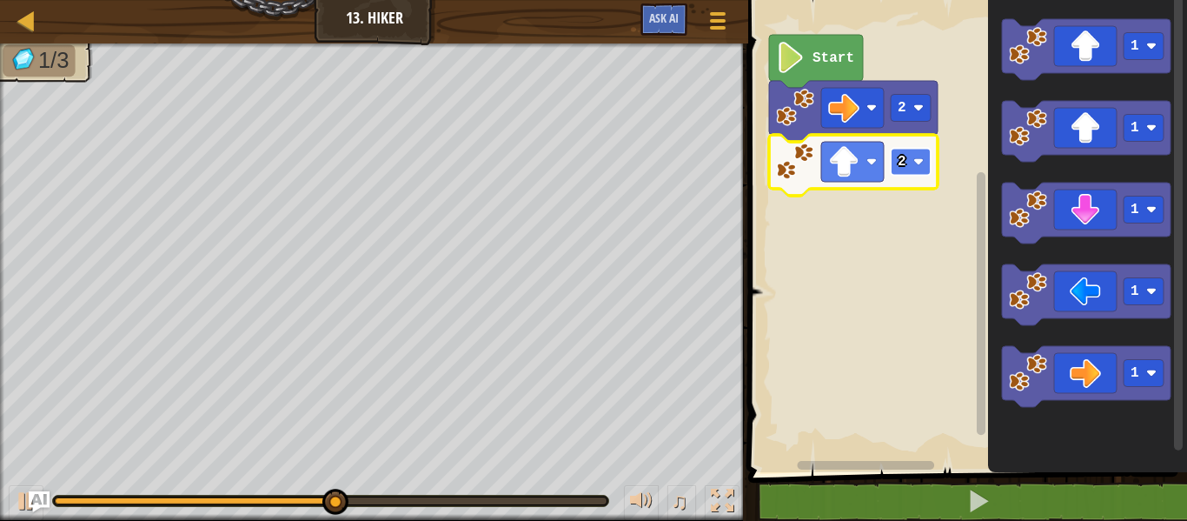
click at [906, 173] on rect "Blockly Workspace" at bounding box center [911, 162] width 40 height 27
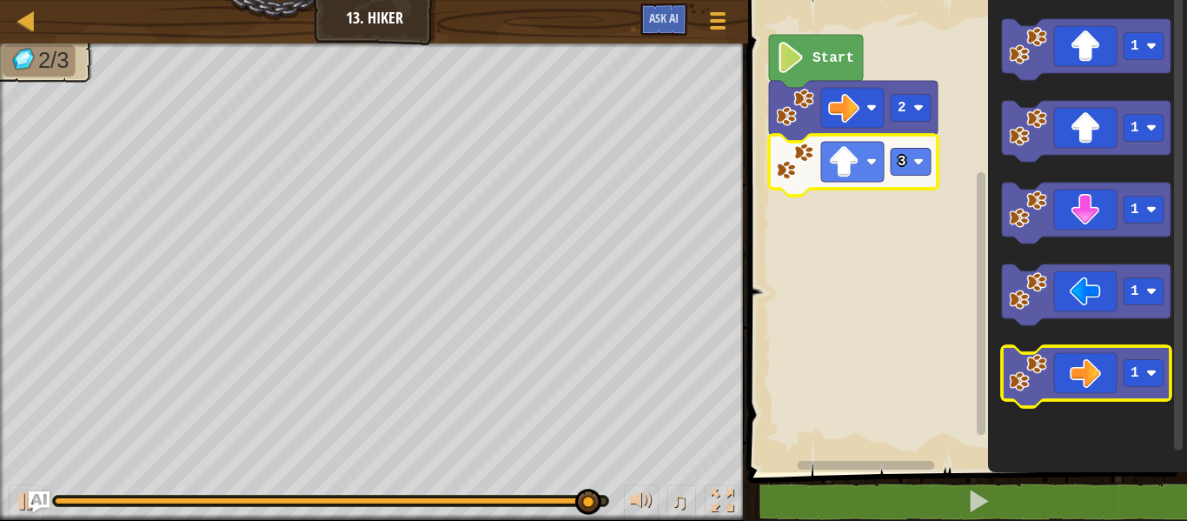
click at [1092, 366] on icon "Blockly Workspace" at bounding box center [1086, 376] width 169 height 61
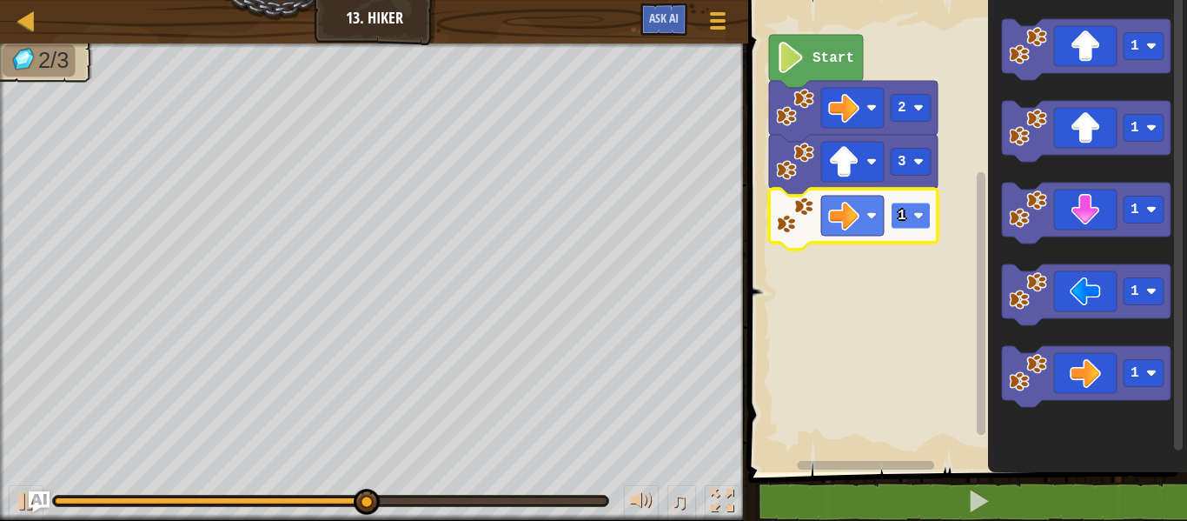
click at [919, 216] on image "Blockly Workspace" at bounding box center [918, 215] width 10 height 10
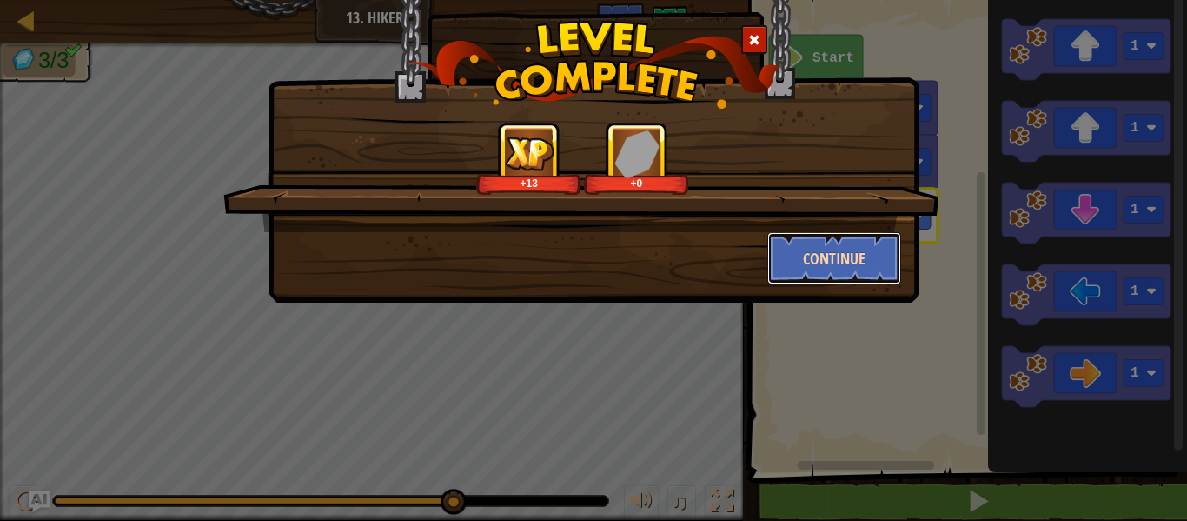
click at [890, 241] on button "Continue" at bounding box center [834, 258] width 135 height 52
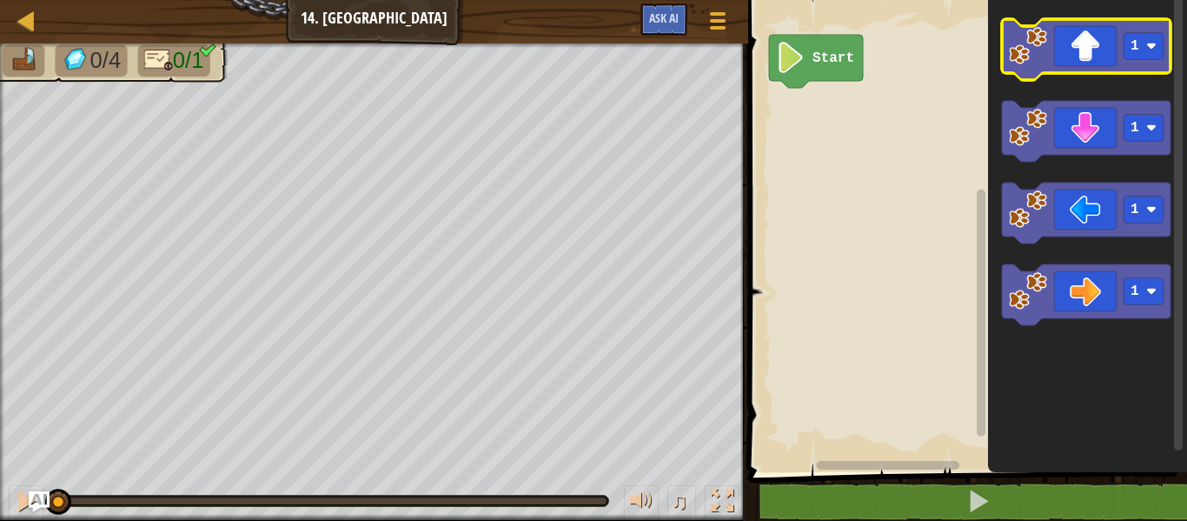
click at [1076, 43] on icon "Blockly Workspace" at bounding box center [1086, 49] width 169 height 61
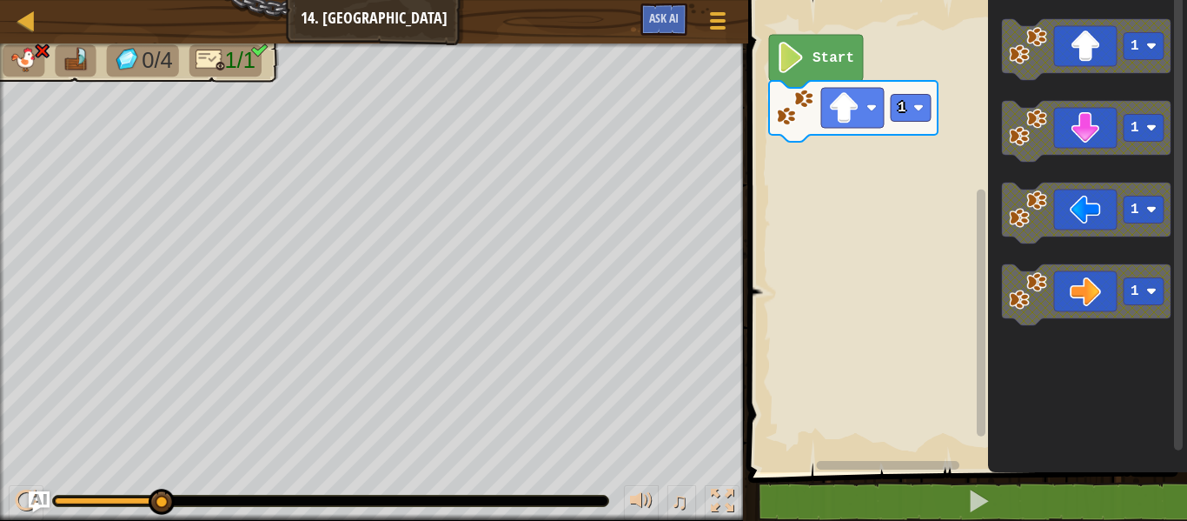
click at [921, 91] on icon "Blockly Workspace" at bounding box center [853, 111] width 169 height 61
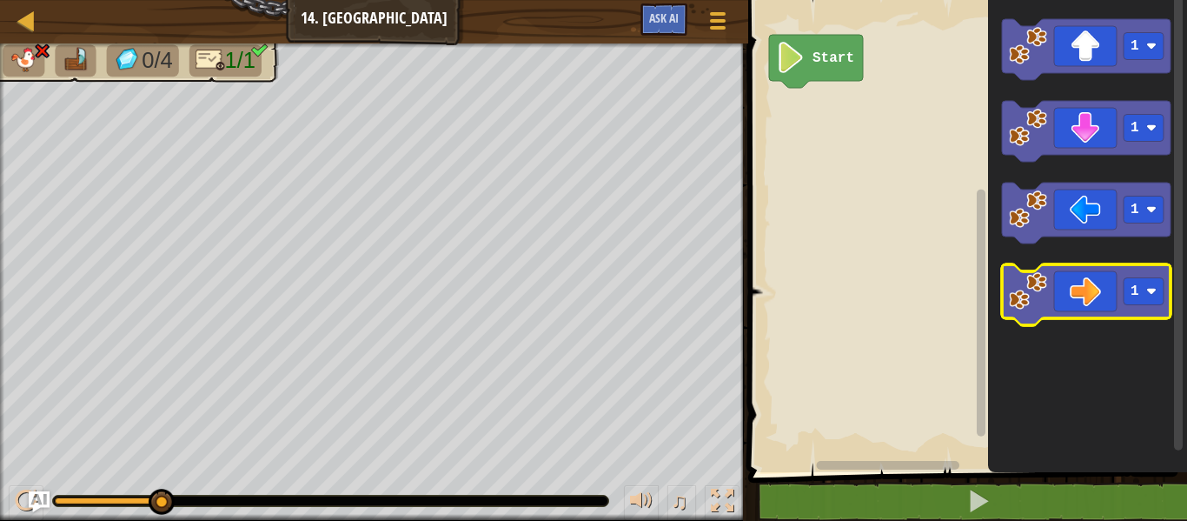
click at [1098, 296] on icon "Blockly Workspace" at bounding box center [1086, 294] width 169 height 61
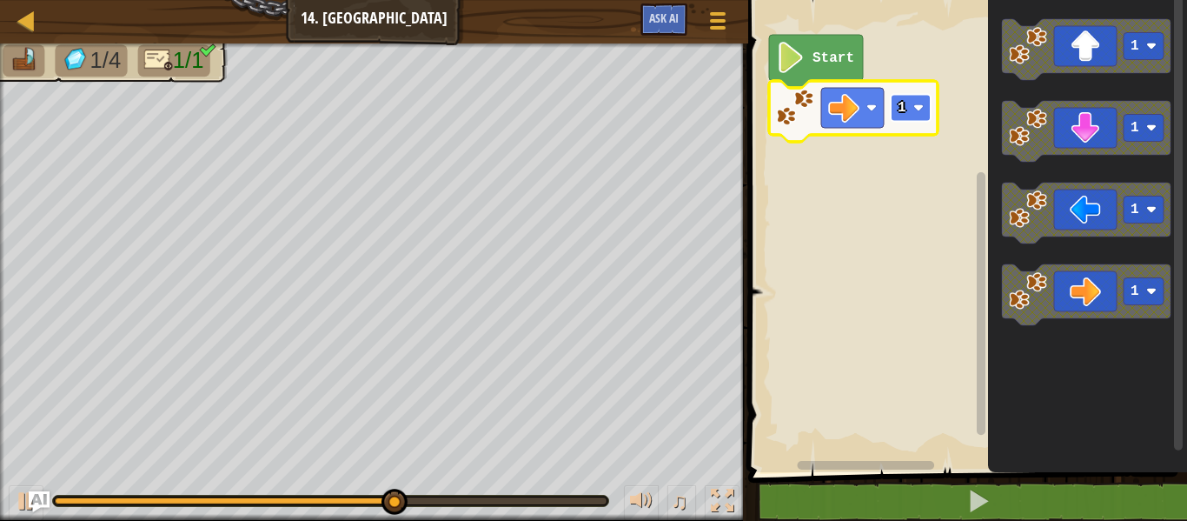
click at [906, 106] on text "1" at bounding box center [902, 108] width 9 height 16
click at [903, 115] on text "4" at bounding box center [902, 108] width 9 height 16
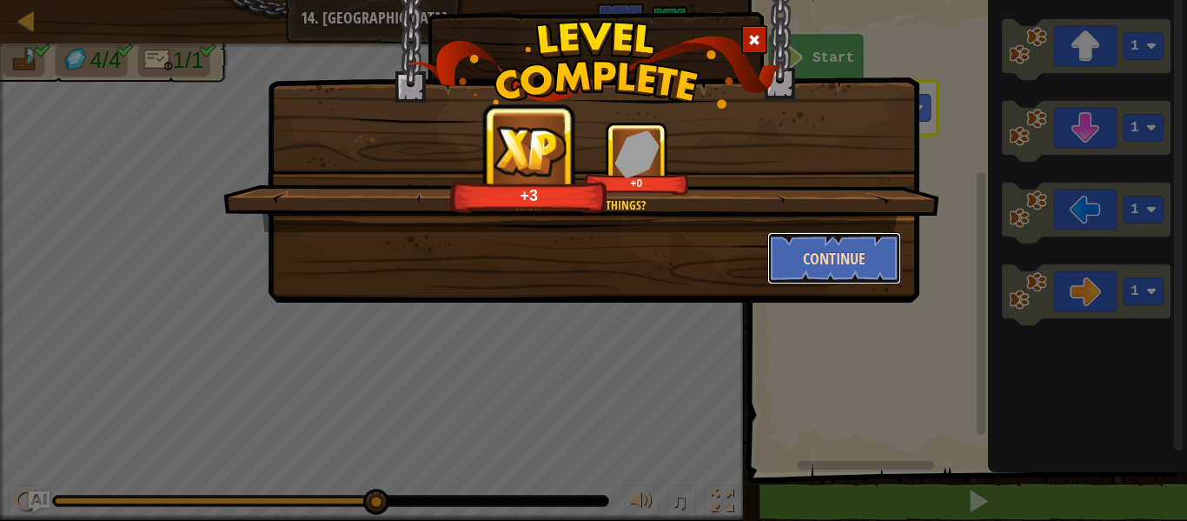
click at [887, 267] on button "Continue" at bounding box center [834, 258] width 135 height 52
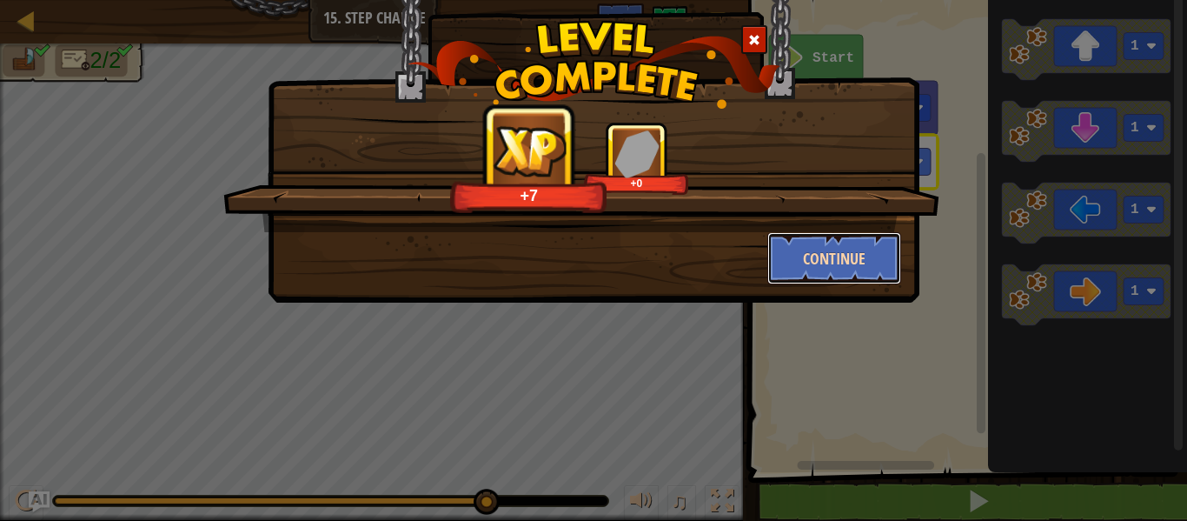
click at [840, 240] on button "Continue" at bounding box center [834, 258] width 135 height 52
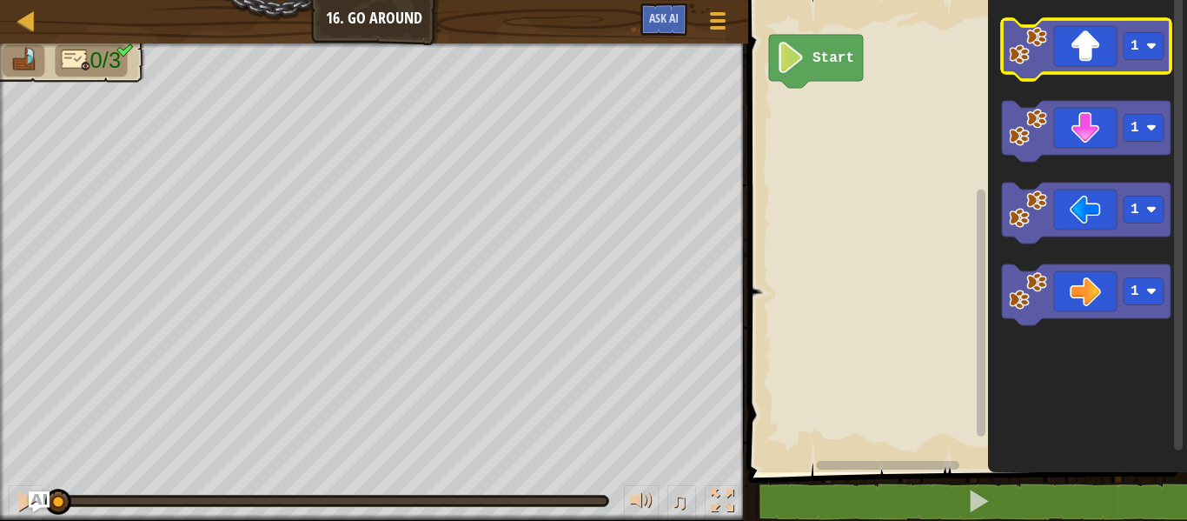
click at [1096, 50] on icon "Blockly Workspace" at bounding box center [1086, 49] width 169 height 61
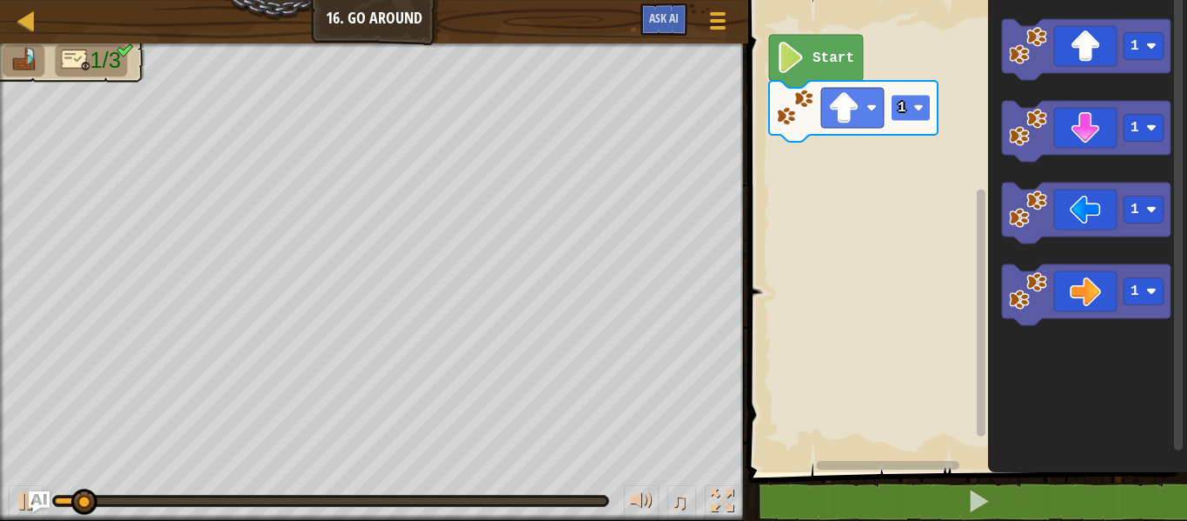
click at [912, 116] on rect "Blockly Workspace" at bounding box center [911, 108] width 40 height 27
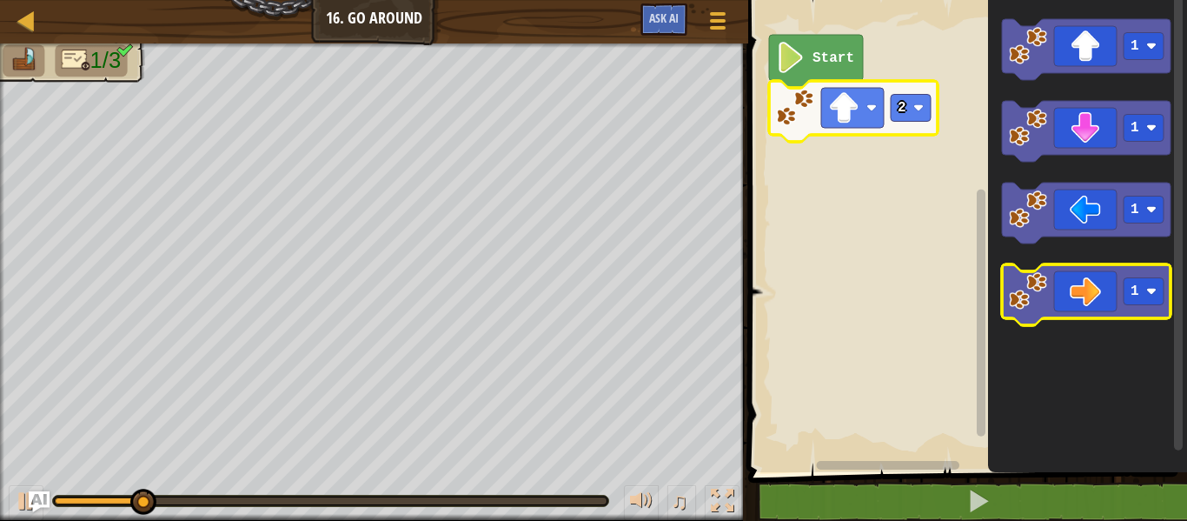
click at [1093, 296] on icon "Blockly Workspace" at bounding box center [1086, 294] width 169 height 61
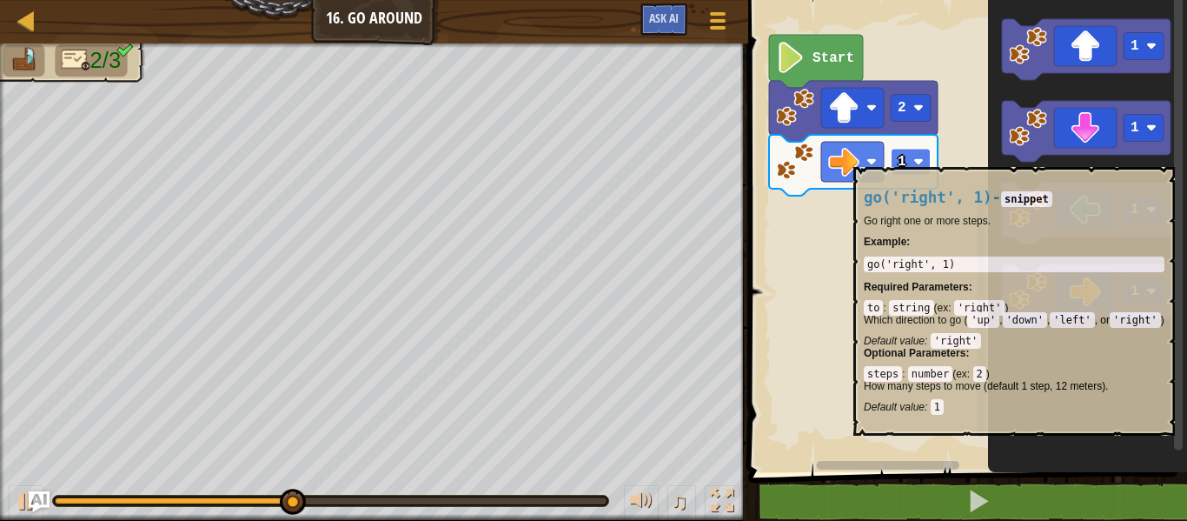
click at [896, 158] on rect "Blockly Workspace" at bounding box center [911, 162] width 40 height 27
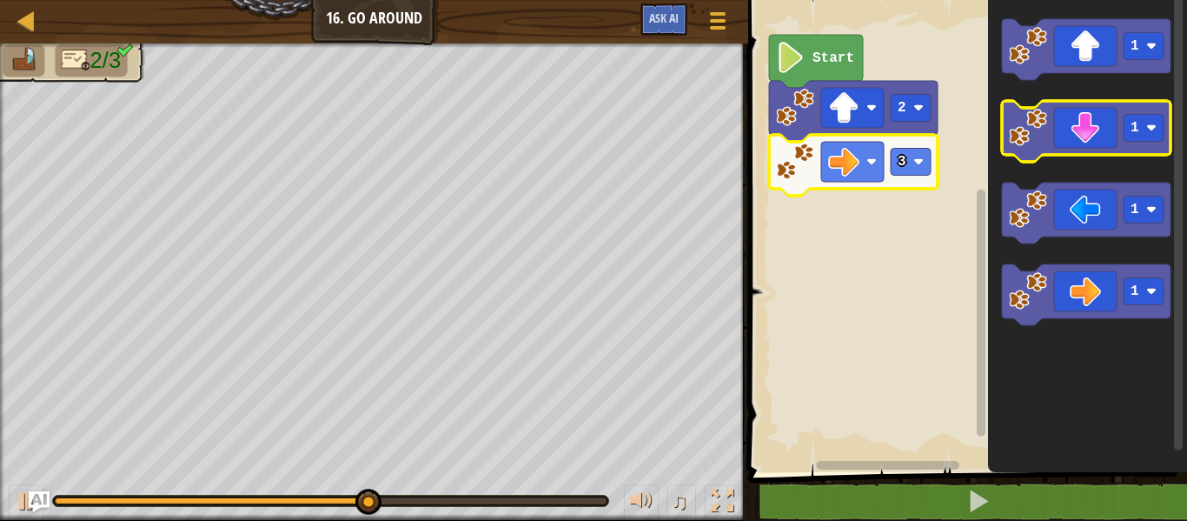
click at [1074, 123] on icon "Blockly Workspace" at bounding box center [1086, 131] width 169 height 61
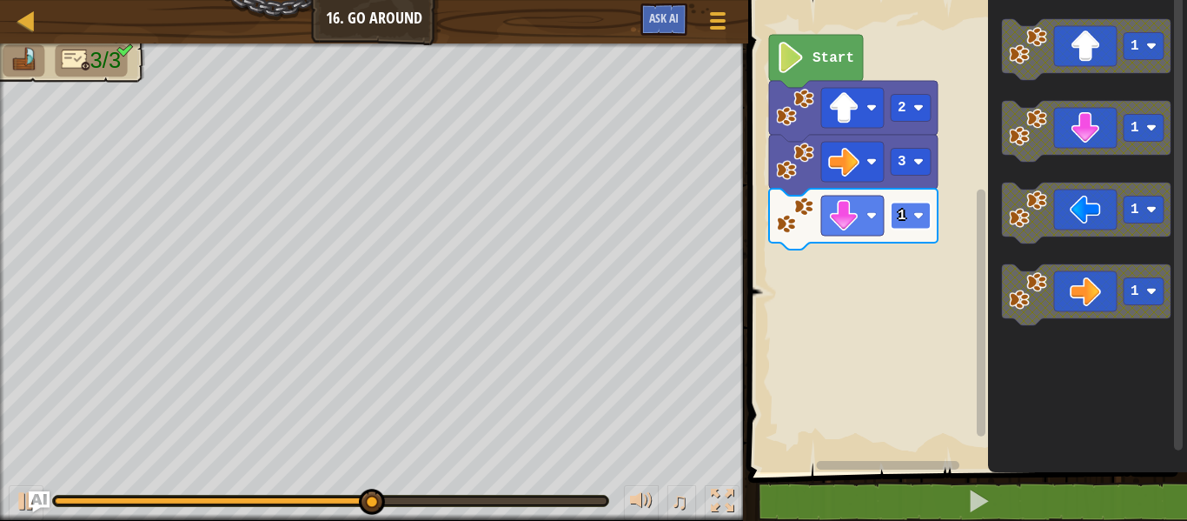
click at [910, 210] on rect "Blockly Workspace" at bounding box center [911, 215] width 40 height 27
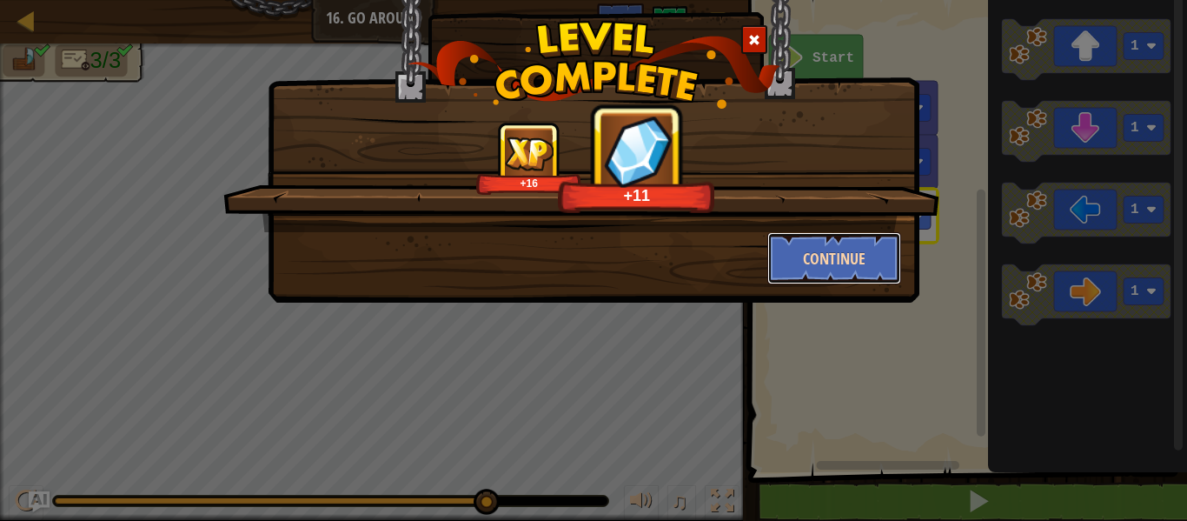
click at [840, 256] on button "Continue" at bounding box center [834, 258] width 135 height 52
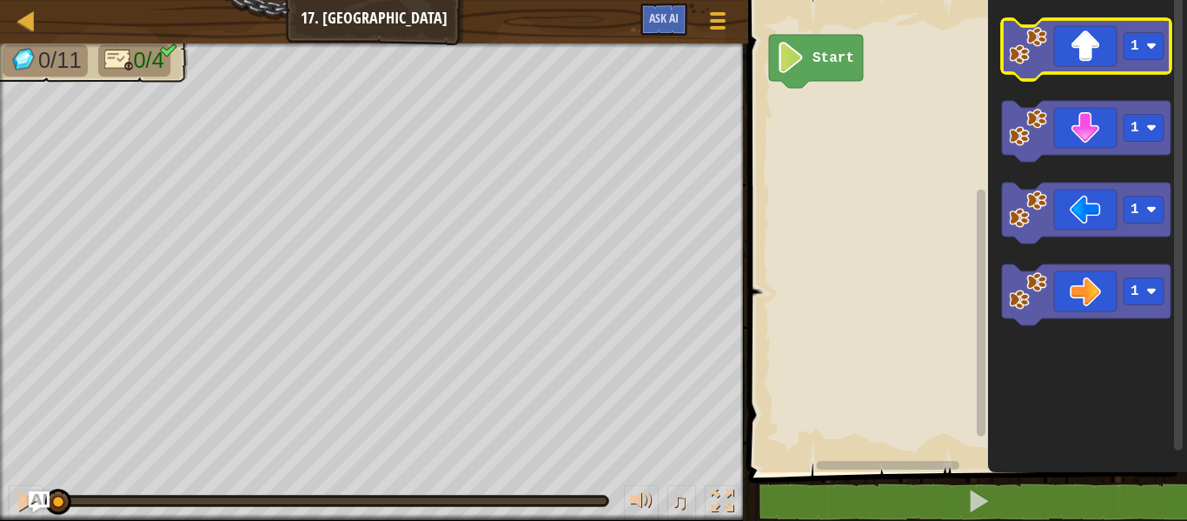
click at [1009, 68] on icon "Blockly Workspace" at bounding box center [1086, 49] width 169 height 61
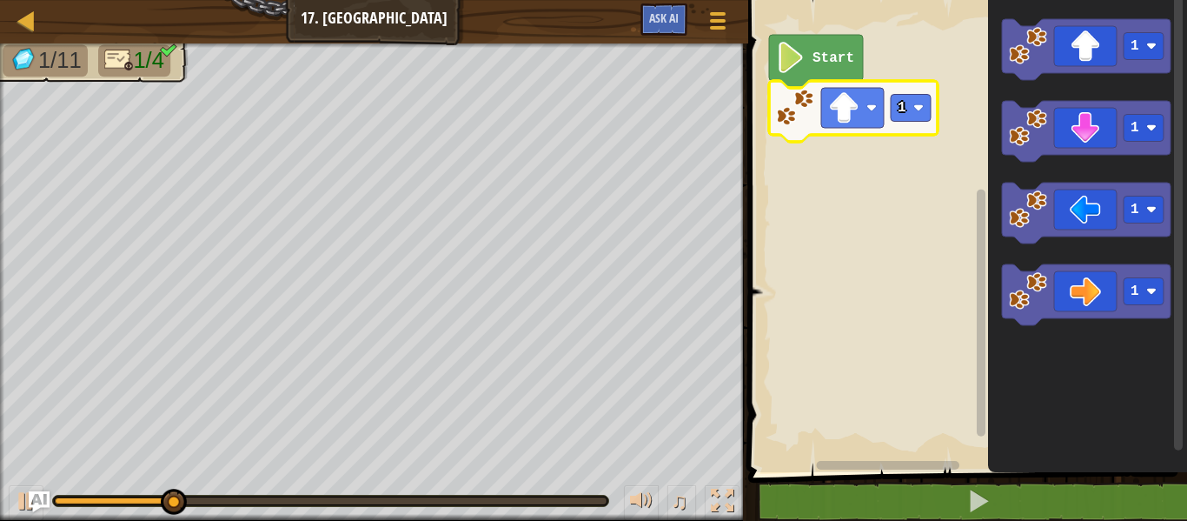
click at [889, 103] on icon "Blockly Workspace" at bounding box center [853, 111] width 169 height 61
click at [898, 103] on text "1" at bounding box center [902, 108] width 9 height 16
click at [907, 195] on rect "Blockly Workspace" at bounding box center [965, 231] width 444 height 481
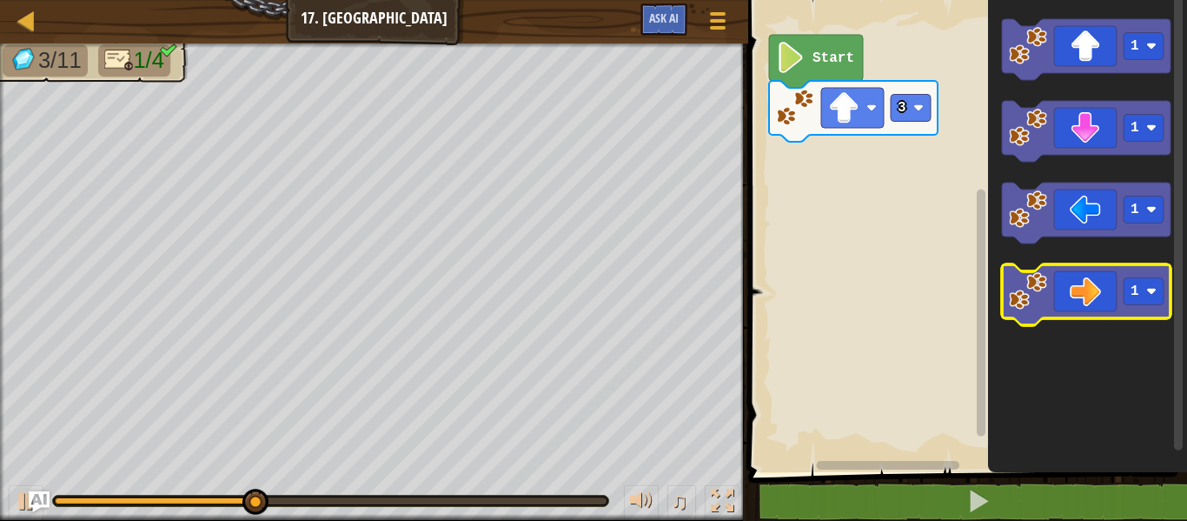
click at [1056, 312] on icon "Blockly Workspace" at bounding box center [1086, 294] width 169 height 61
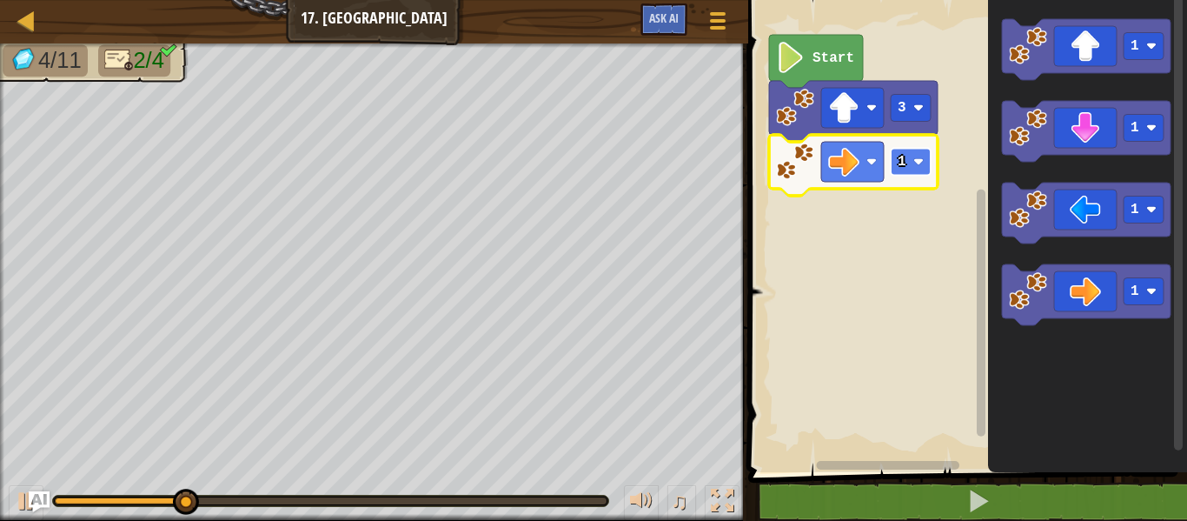
click at [906, 160] on text "1" at bounding box center [902, 162] width 9 height 16
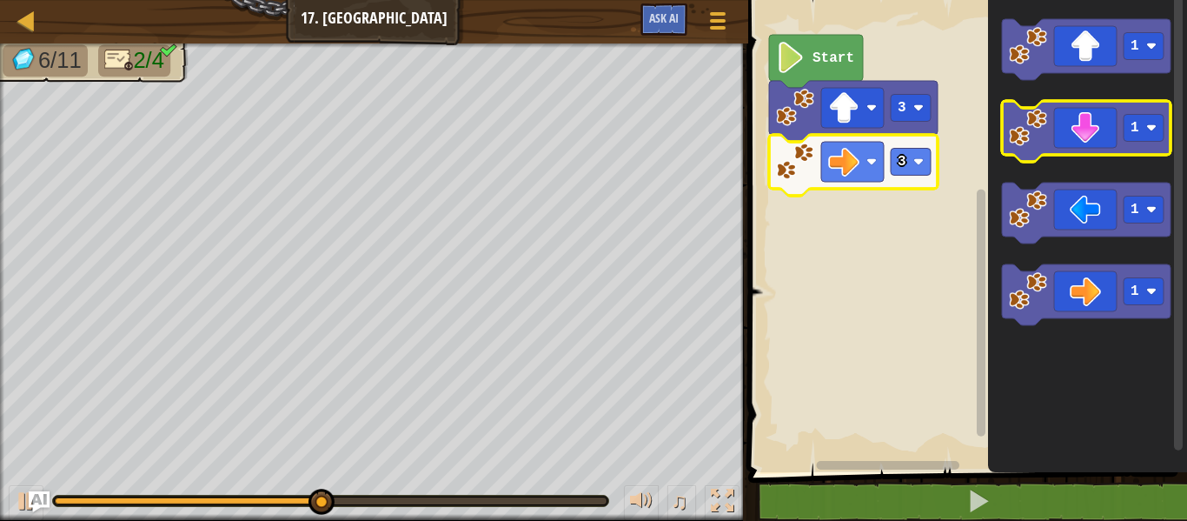
click at [1042, 136] on image "Blockly Workspace" at bounding box center [1028, 128] width 38 height 38
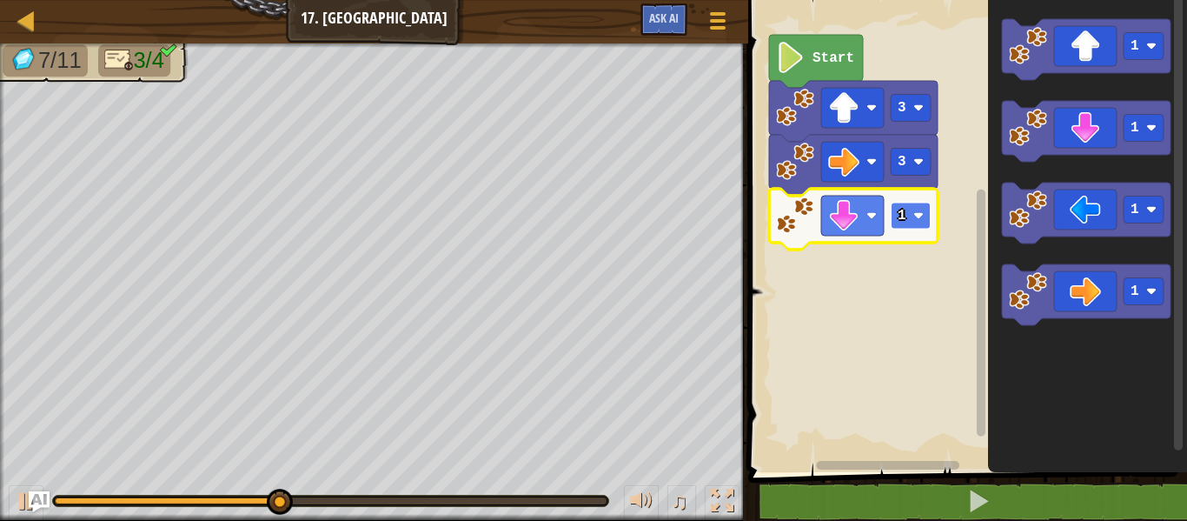
click at [903, 212] on text "1" at bounding box center [902, 216] width 9 height 16
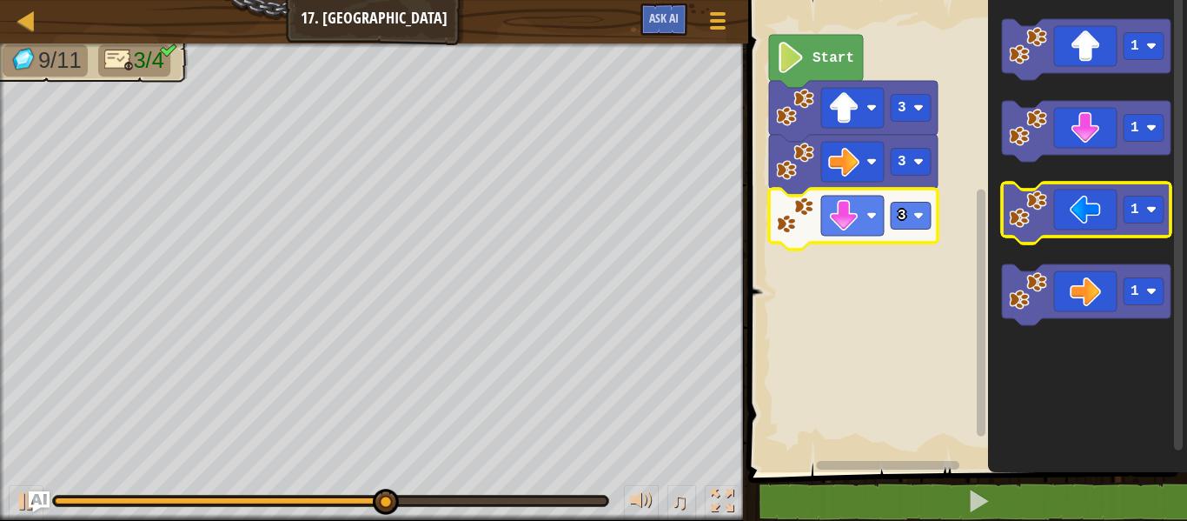
click at [1080, 202] on icon "Blockly Workspace" at bounding box center [1086, 213] width 169 height 61
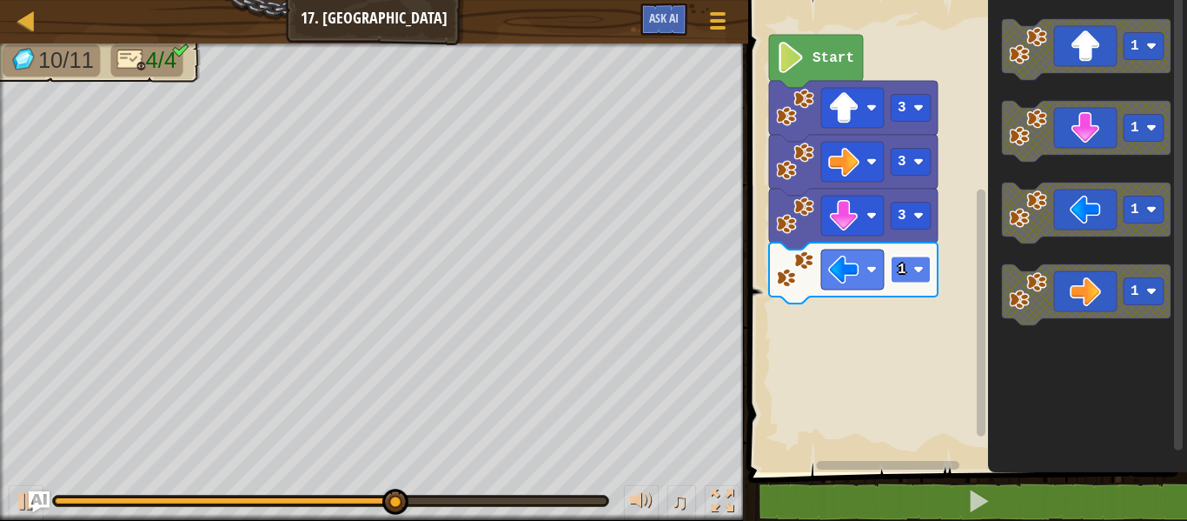
click at [906, 265] on rect "Blockly Workspace" at bounding box center [911, 269] width 40 height 27
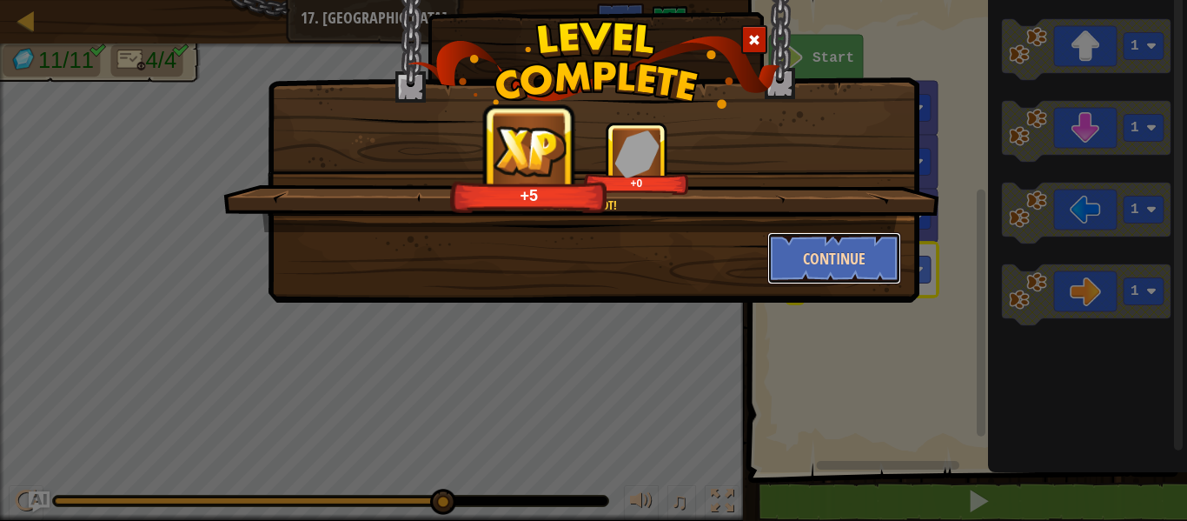
click at [893, 255] on button "Continue" at bounding box center [834, 258] width 135 height 52
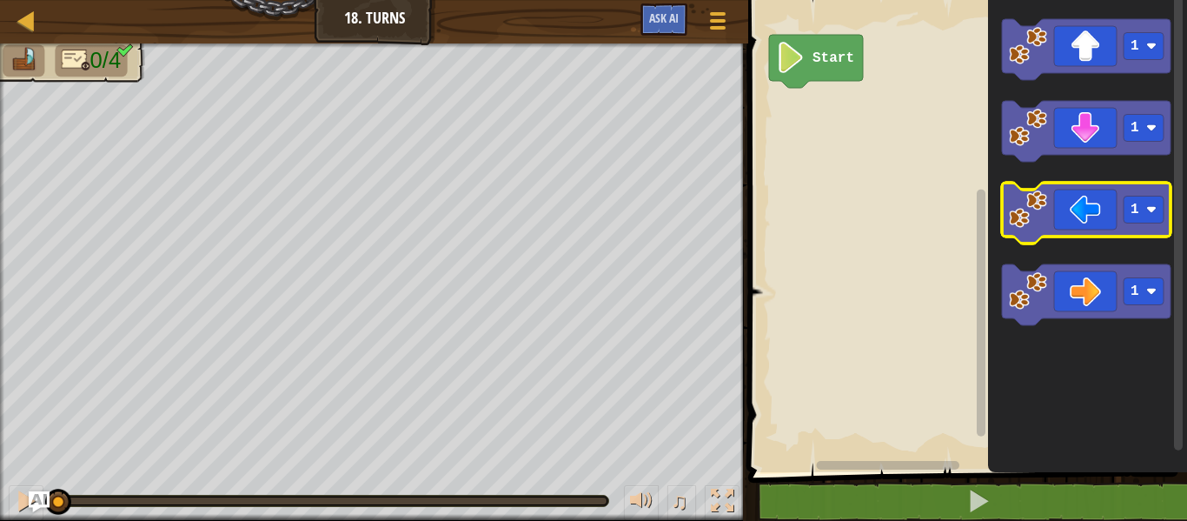
click at [1067, 198] on icon "Blockly Workspace" at bounding box center [1086, 213] width 169 height 61
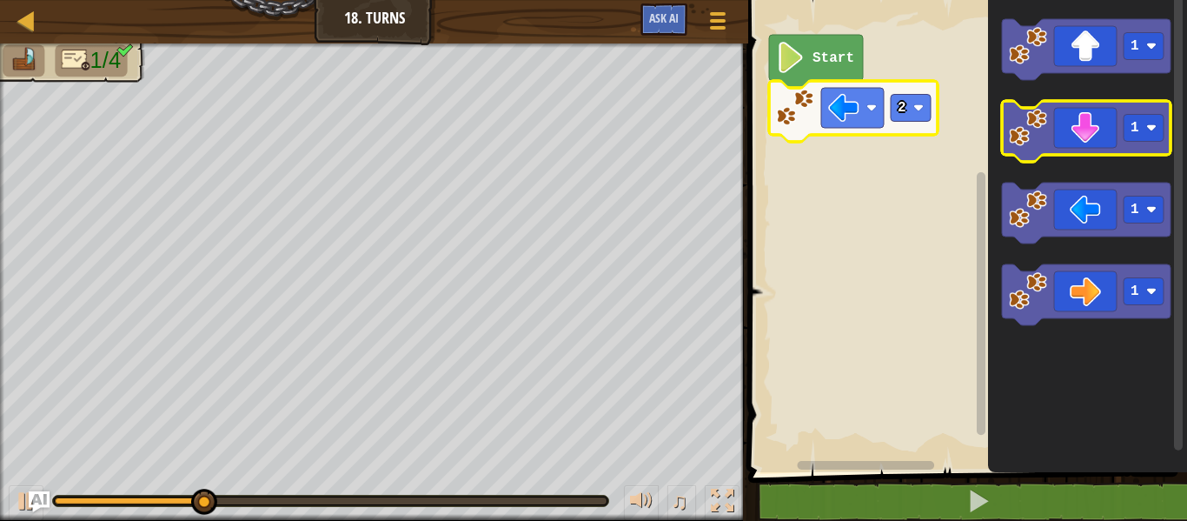
click at [1099, 119] on icon "Blockly Workspace" at bounding box center [1086, 131] width 169 height 61
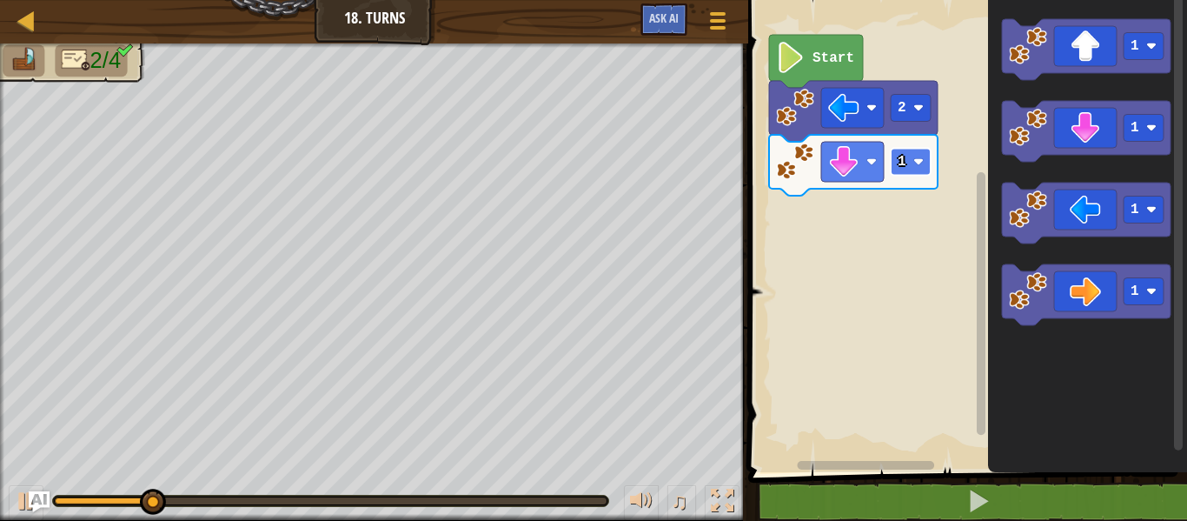
click at [910, 166] on rect "Blockly Workspace" at bounding box center [911, 162] width 40 height 27
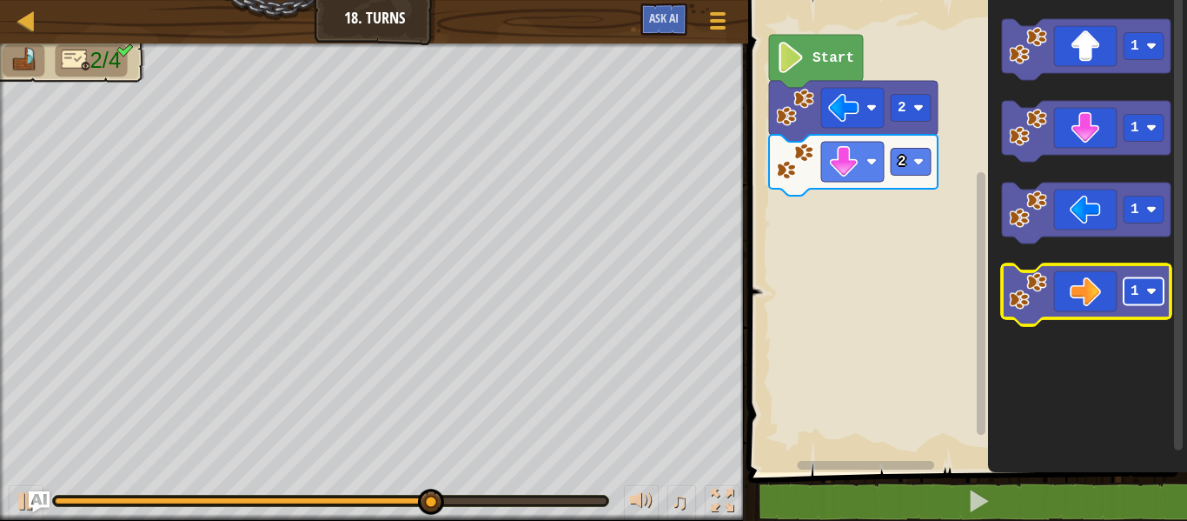
click at [1130, 282] on rect "Blockly Workspace" at bounding box center [1144, 291] width 40 height 27
click at [1046, 311] on icon "Blockly Workspace" at bounding box center [1086, 294] width 169 height 61
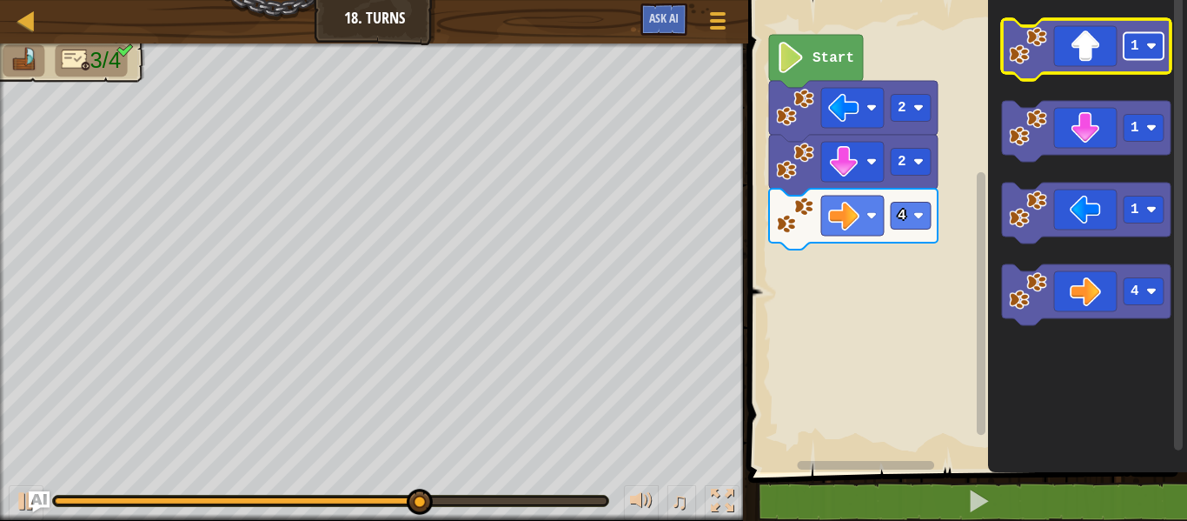
click at [1130, 55] on rect "Blockly Workspace" at bounding box center [1144, 46] width 40 height 27
click at [1098, 39] on icon "Blockly Workspace" at bounding box center [1086, 49] width 169 height 61
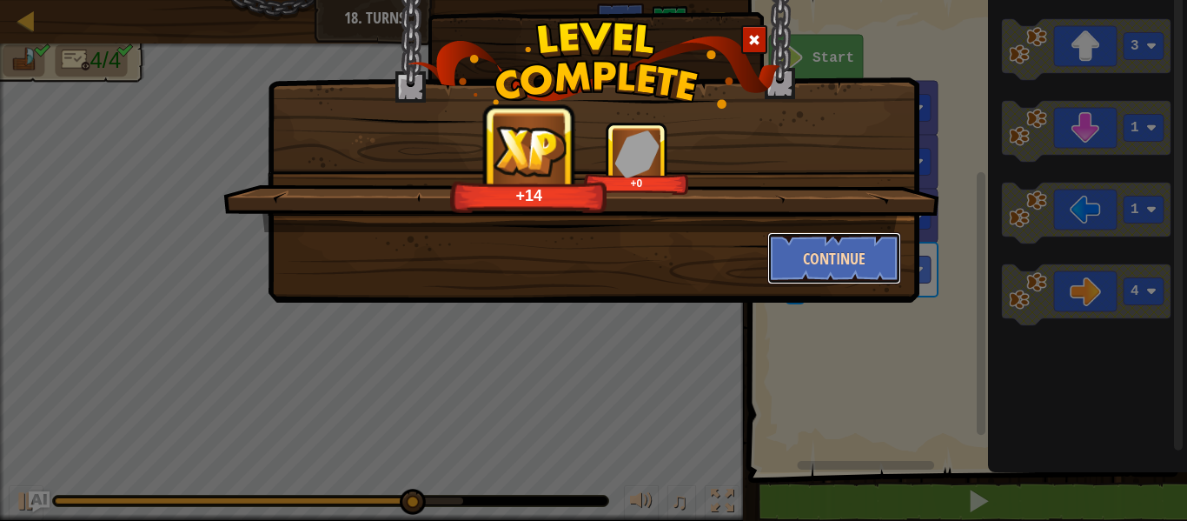
click at [869, 255] on button "Continue" at bounding box center [834, 258] width 135 height 52
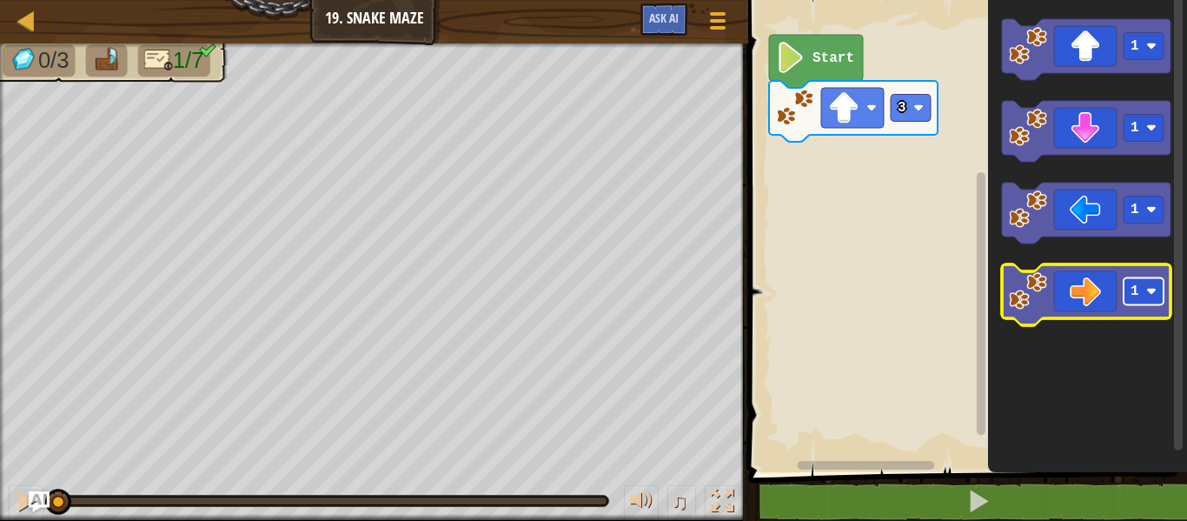
click at [1134, 288] on text "1" at bounding box center [1135, 291] width 9 height 16
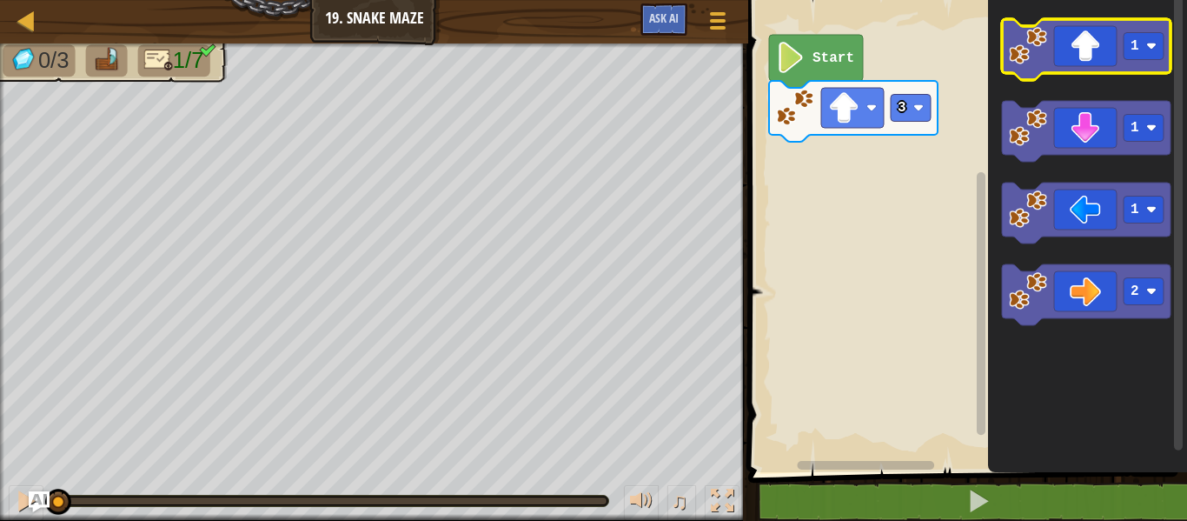
click at [1091, 59] on icon "Blockly Workspace" at bounding box center [1086, 49] width 169 height 61
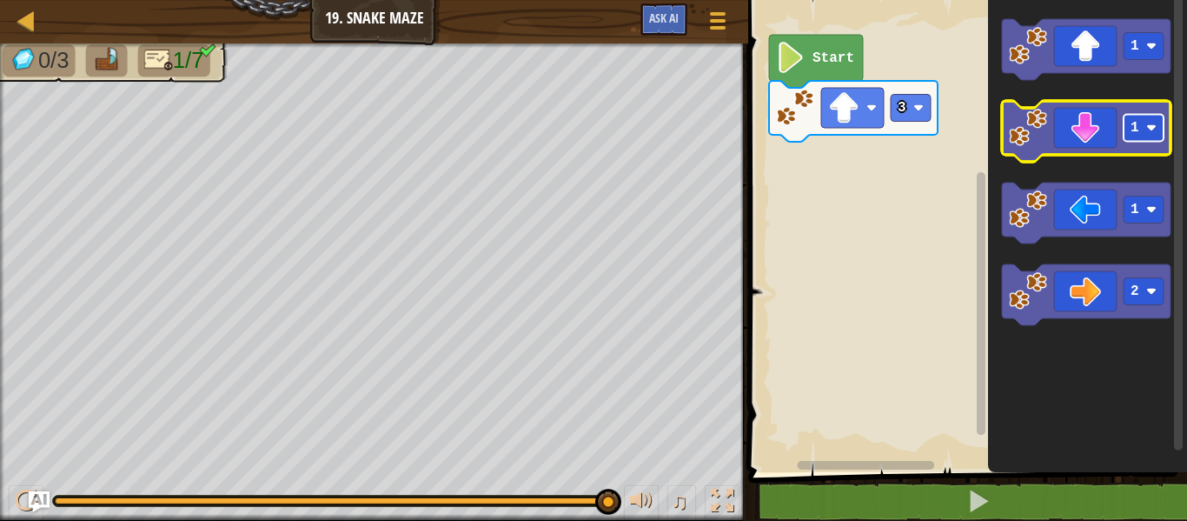
click at [1144, 127] on rect "Blockly Workspace" at bounding box center [1144, 128] width 40 height 27
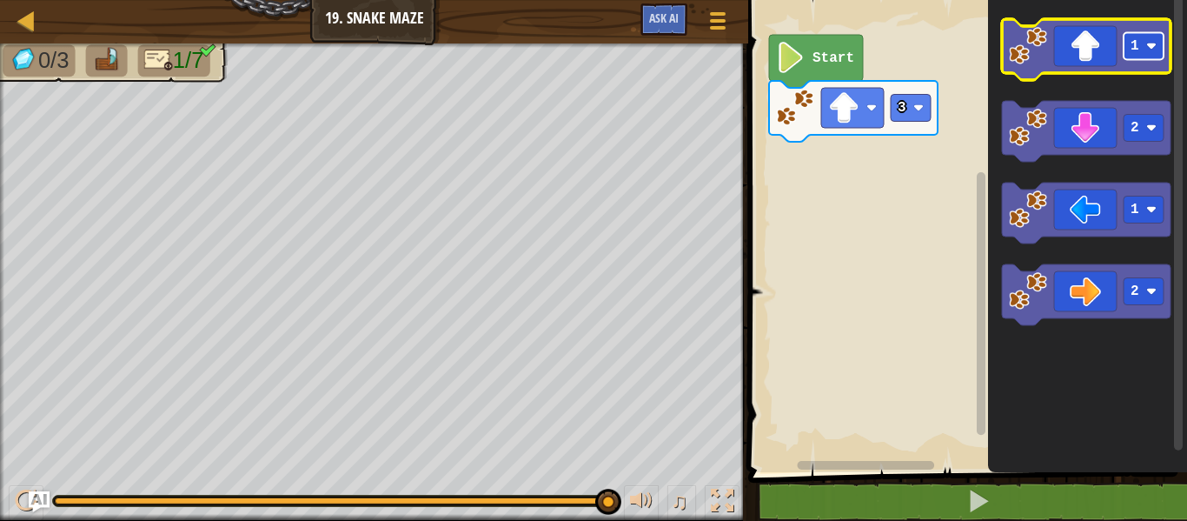
click at [1133, 45] on text "1" at bounding box center [1135, 46] width 9 height 16
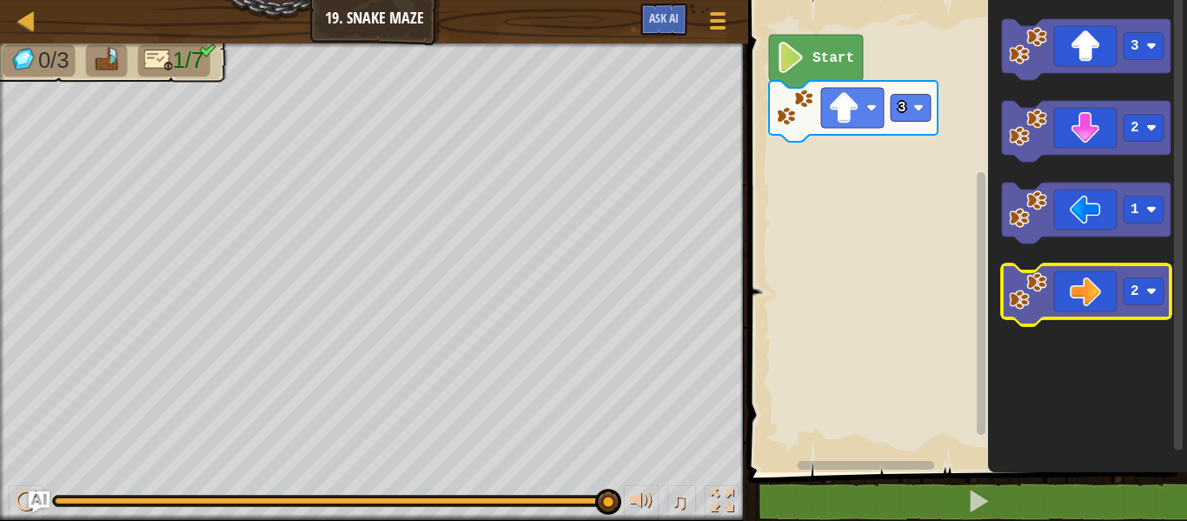
click at [1092, 312] on icon "Blockly Workspace" at bounding box center [1086, 294] width 169 height 61
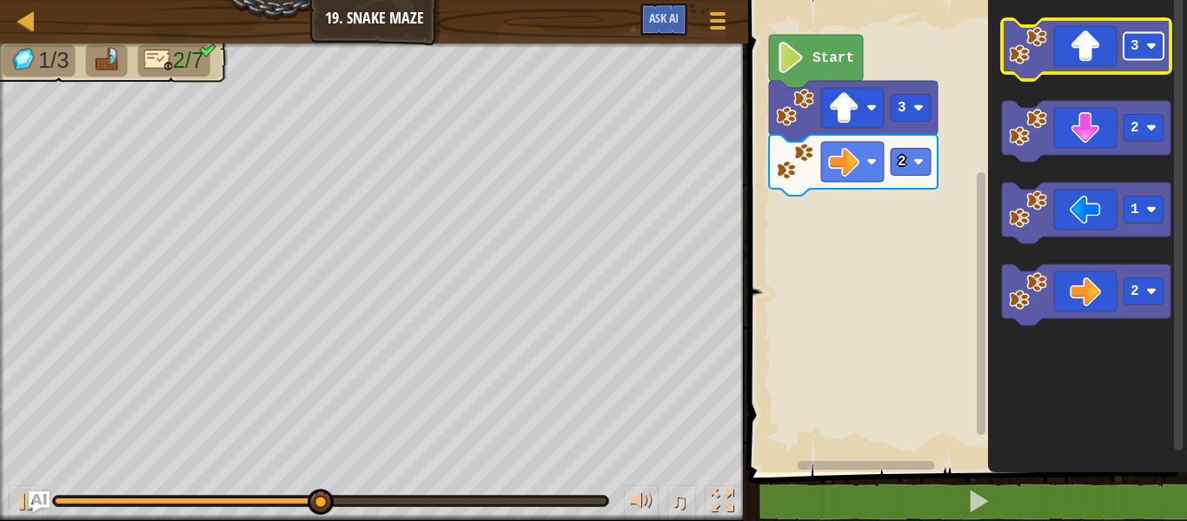
click at [1143, 40] on rect "Blockly Workspace" at bounding box center [1144, 46] width 40 height 27
click at [1092, 70] on icon "Blockly Workspace" at bounding box center [1086, 49] width 169 height 61
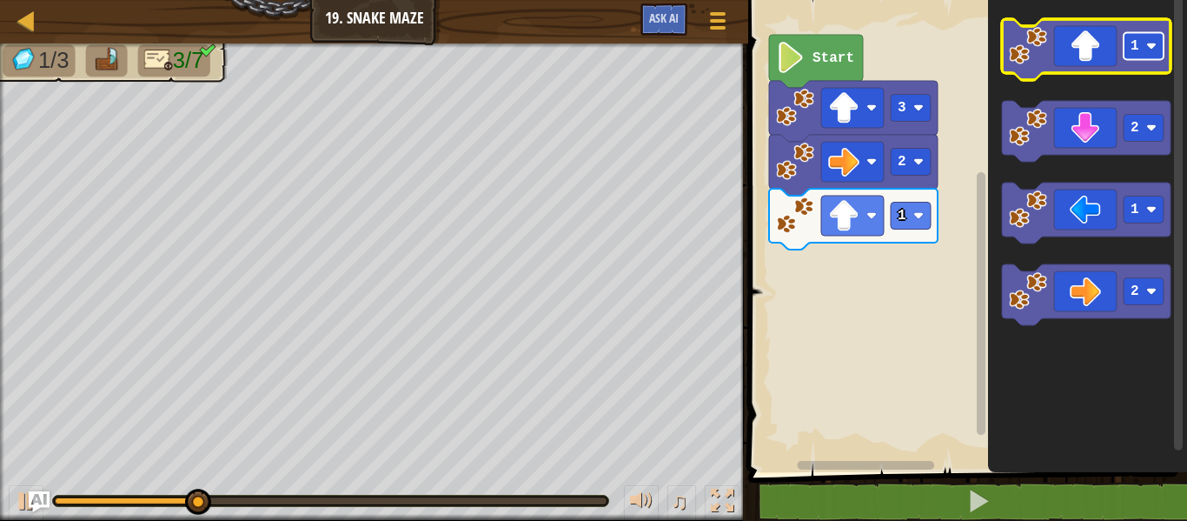
click at [1149, 41] on image "Blockly Workspace" at bounding box center [1151, 46] width 10 height 10
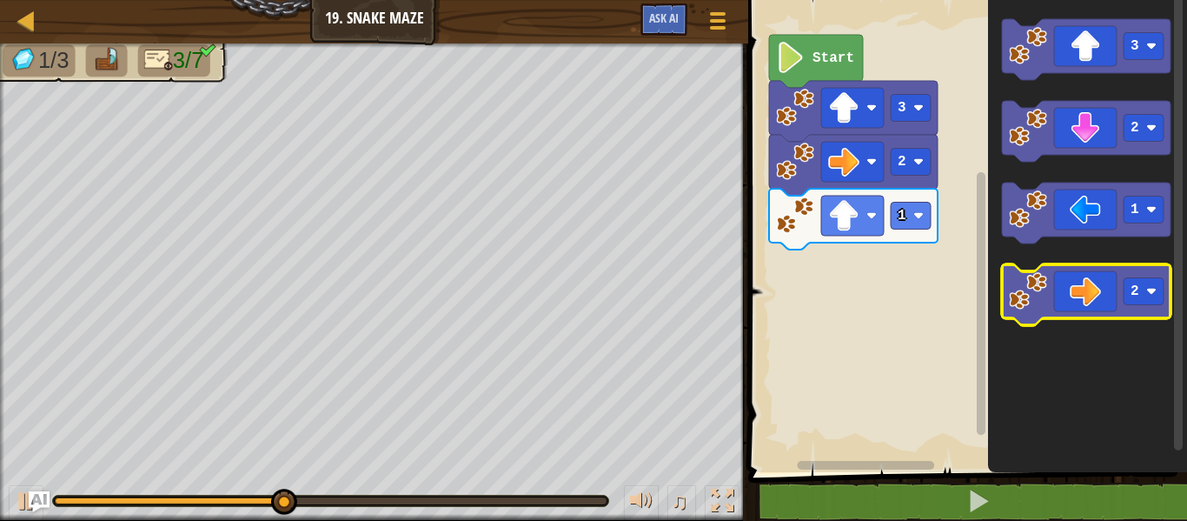
click at [1060, 286] on icon "Blockly Workspace" at bounding box center [1086, 294] width 169 height 61
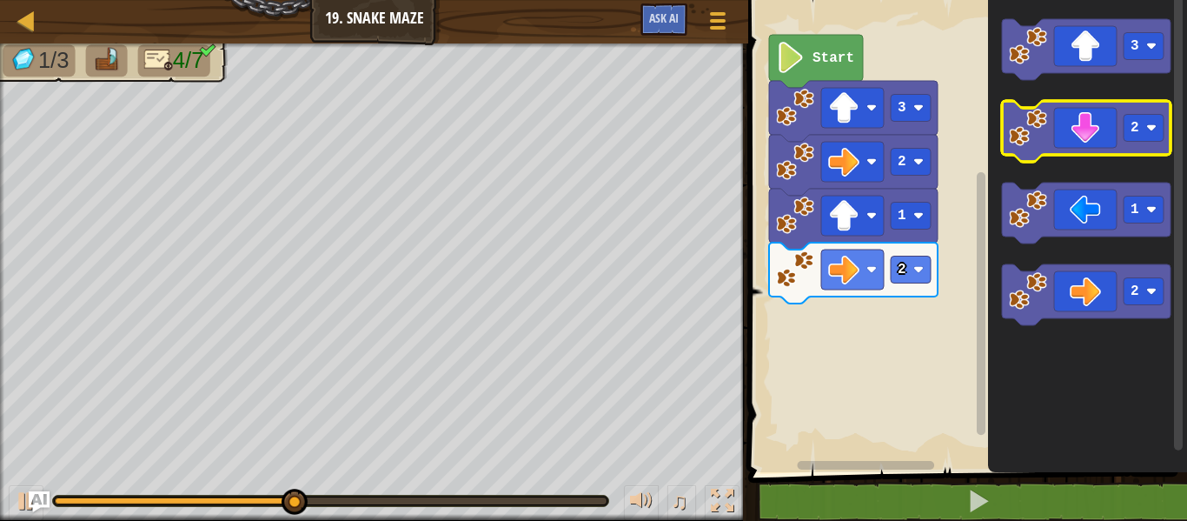
click at [1083, 127] on icon "Blockly Workspace" at bounding box center [1086, 131] width 169 height 61
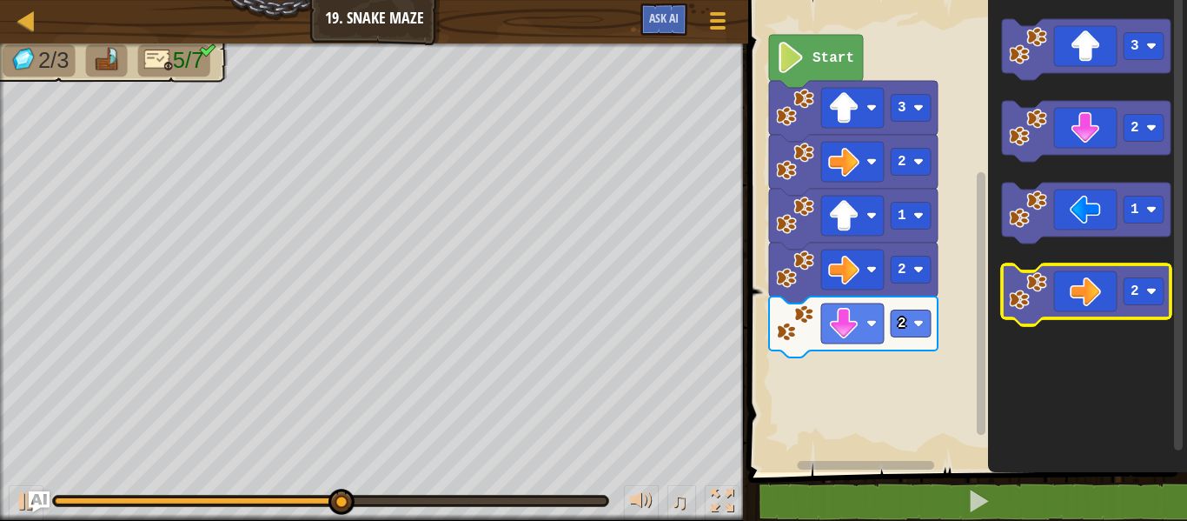
click at [1082, 275] on icon "Blockly Workspace" at bounding box center [1086, 294] width 169 height 61
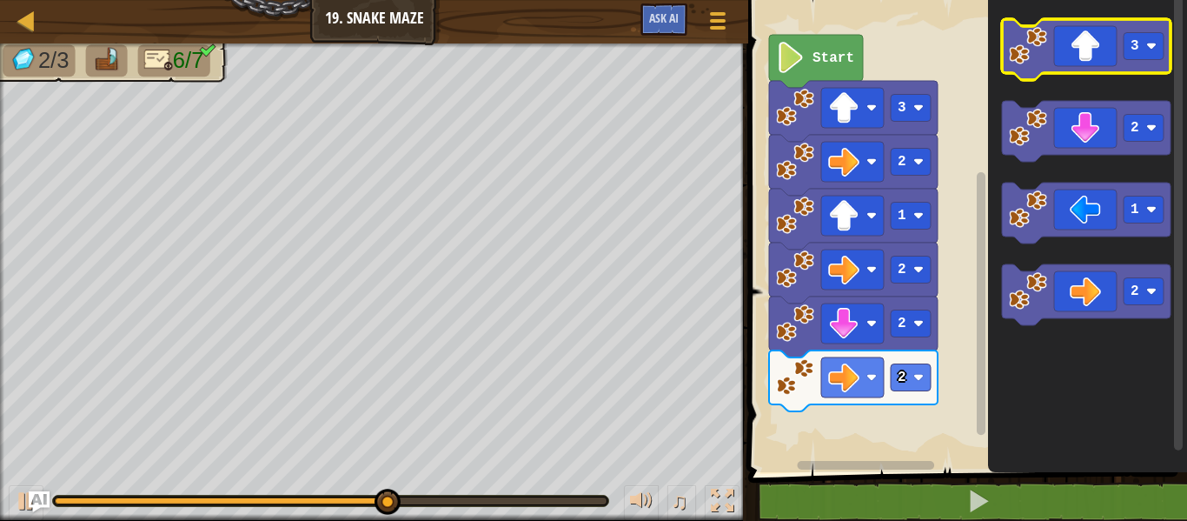
click at [1099, 68] on icon "Blockly Workspace" at bounding box center [1086, 49] width 169 height 61
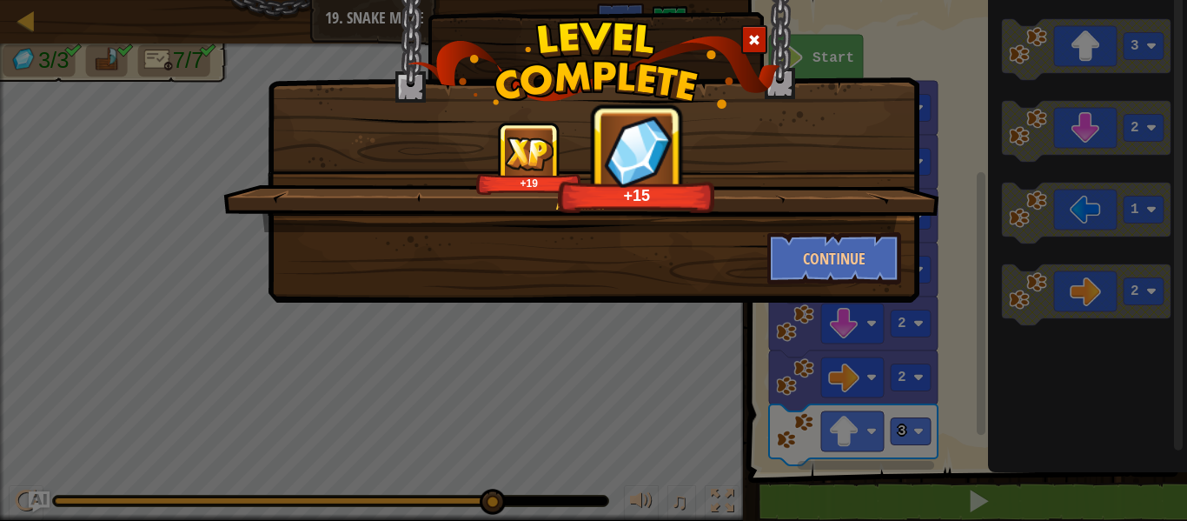
click at [841, 220] on div "Amazing. +19 +15" at bounding box center [581, 177] width 716 height 110
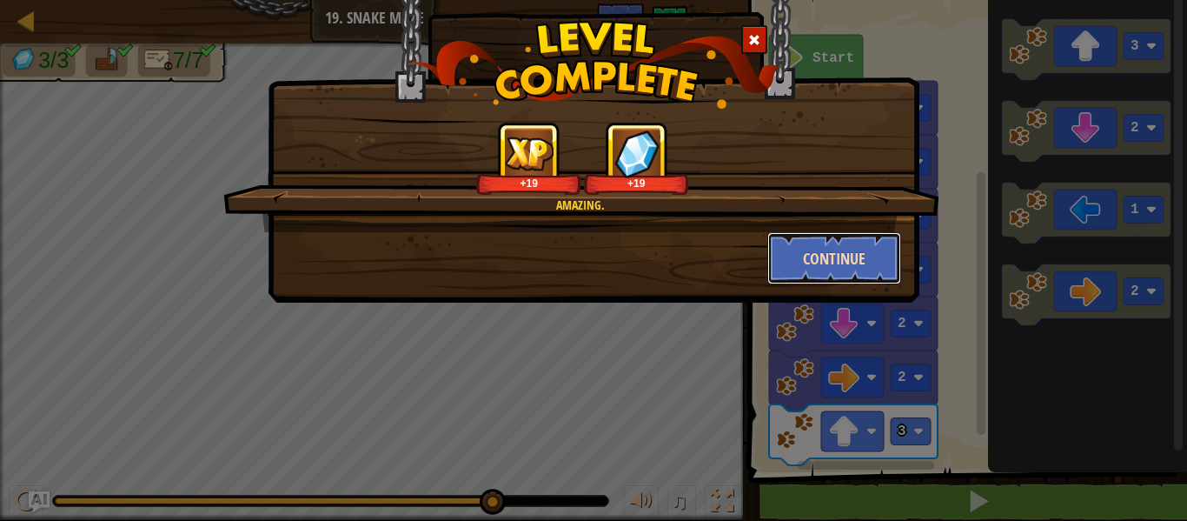
click at [847, 258] on button "Continue" at bounding box center [834, 258] width 135 height 52
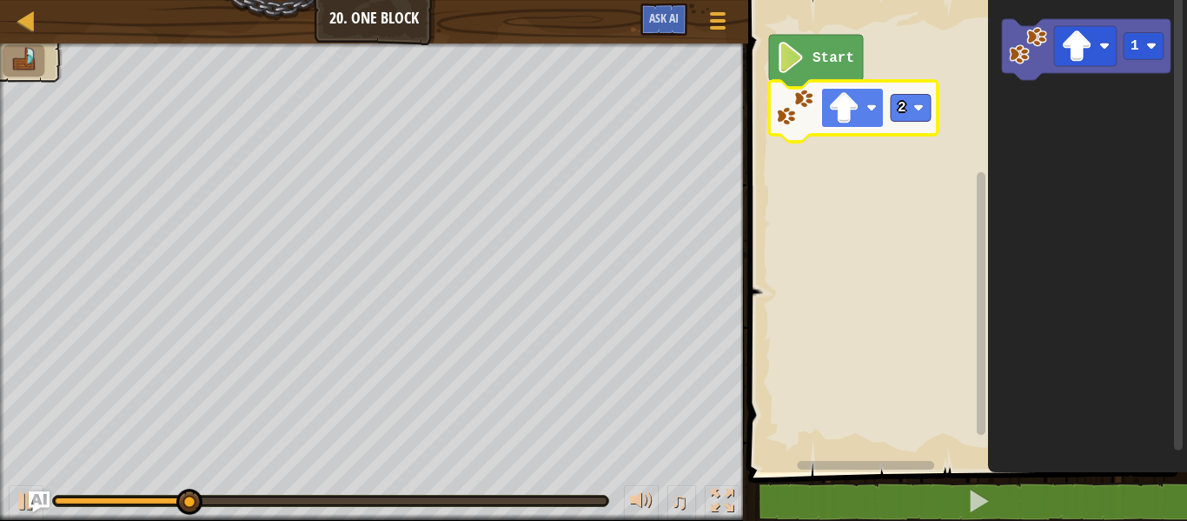
click at [833, 108] on image "Blockly Workspace" at bounding box center [843, 107] width 31 height 31
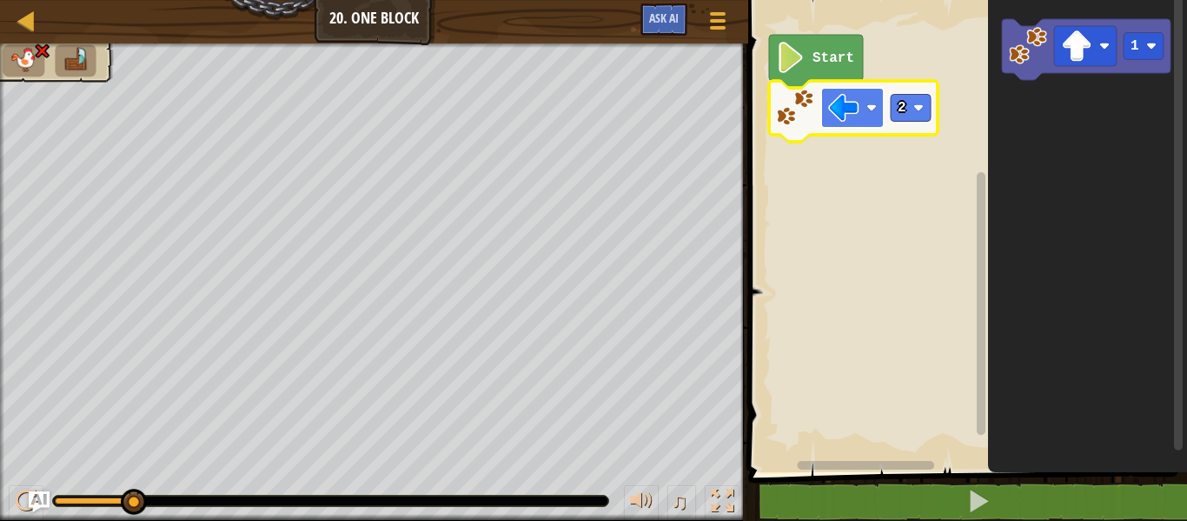
click at [849, 104] on image "Blockly Workspace" at bounding box center [843, 107] width 31 height 31
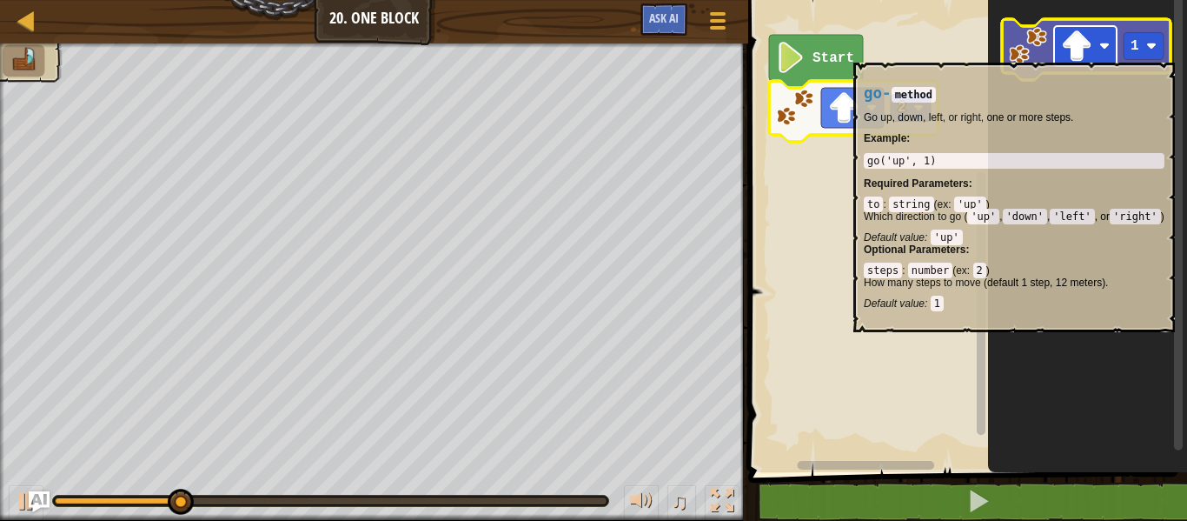
click at [1093, 54] on rect "Blockly Workspace" at bounding box center [1085, 46] width 63 height 40
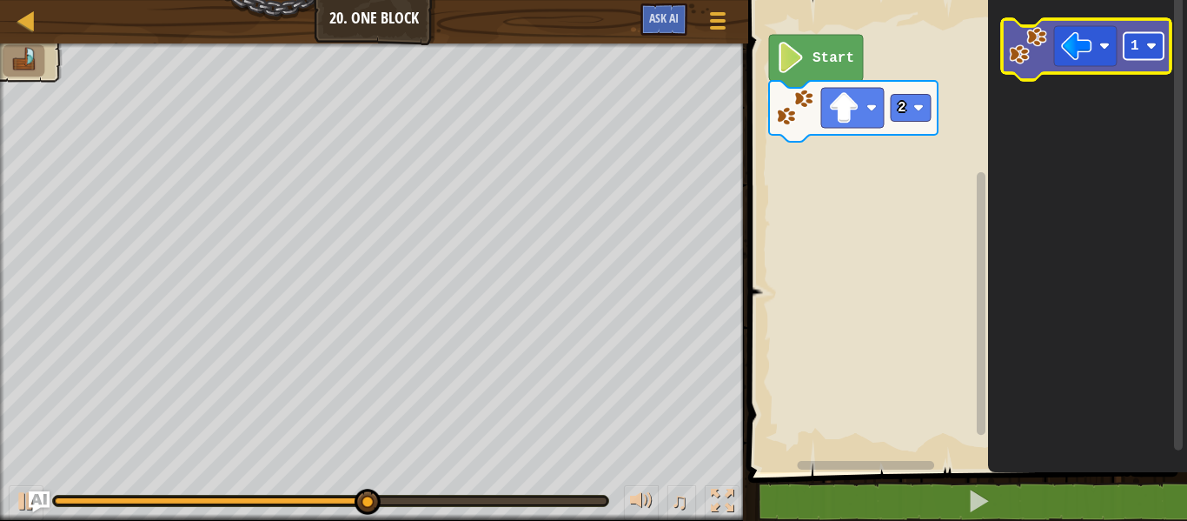
click at [1139, 46] on rect "Blockly Workspace" at bounding box center [1144, 46] width 40 height 27
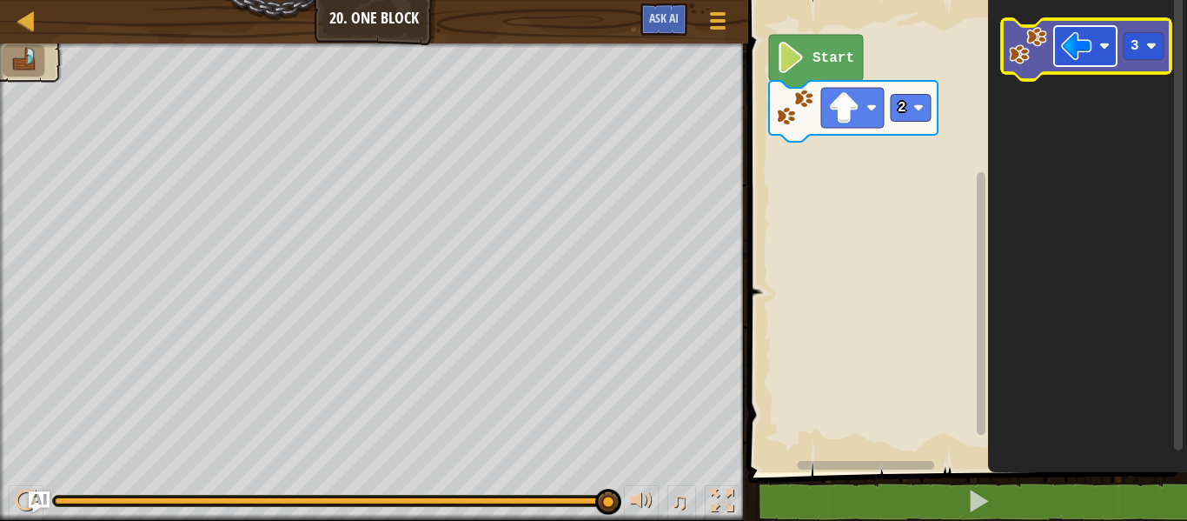
click at [1097, 39] on rect "Blockly Workspace" at bounding box center [1085, 46] width 63 height 40
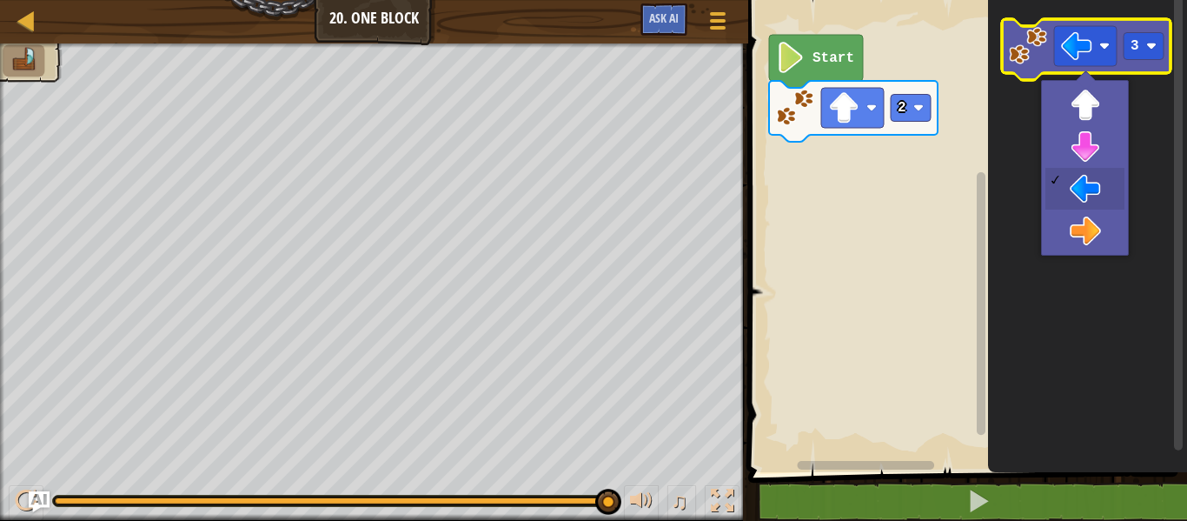
click at [1140, 65] on icon "Blockly Workspace" at bounding box center [1086, 49] width 169 height 61
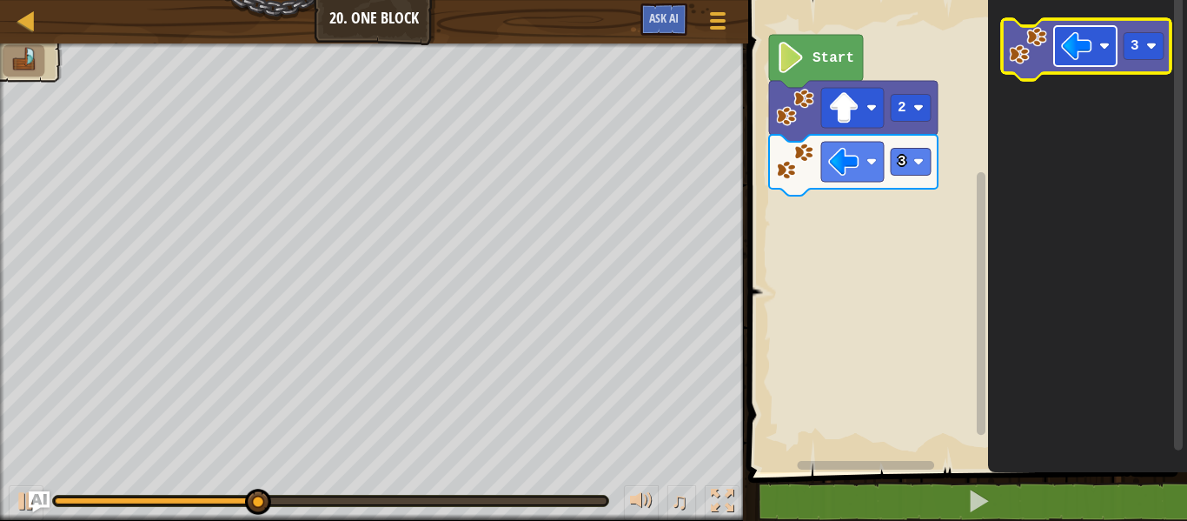
click at [1070, 53] on image "Blockly Workspace" at bounding box center [1076, 45] width 31 height 31
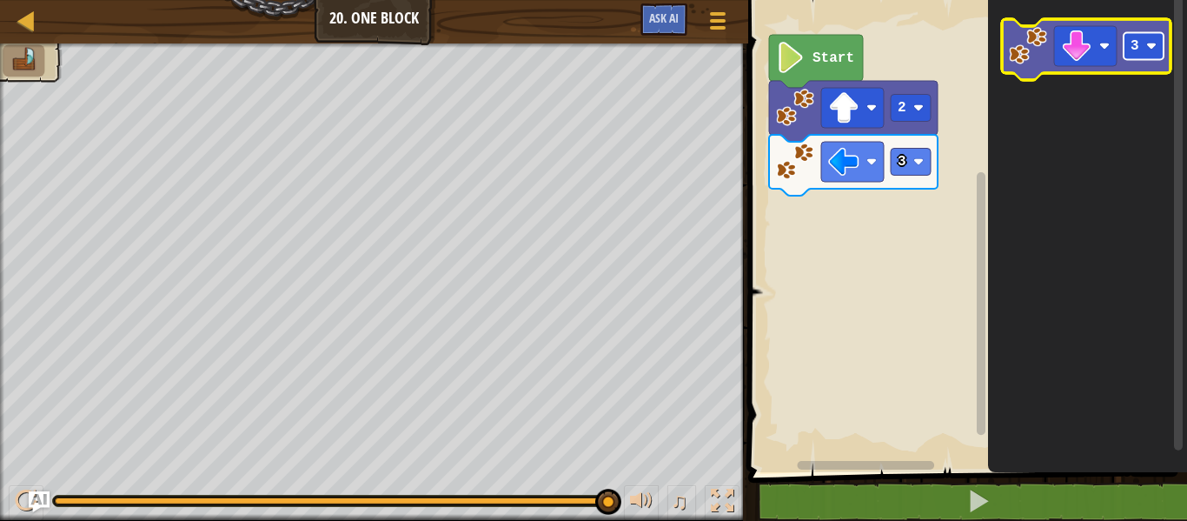
click at [1127, 43] on rect "Blockly Workspace" at bounding box center [1144, 46] width 40 height 27
click at [1113, 66] on rect "Blockly Workspace" at bounding box center [1085, 46] width 63 height 40
click at [1132, 69] on icon "Blockly Workspace" at bounding box center [1086, 49] width 169 height 61
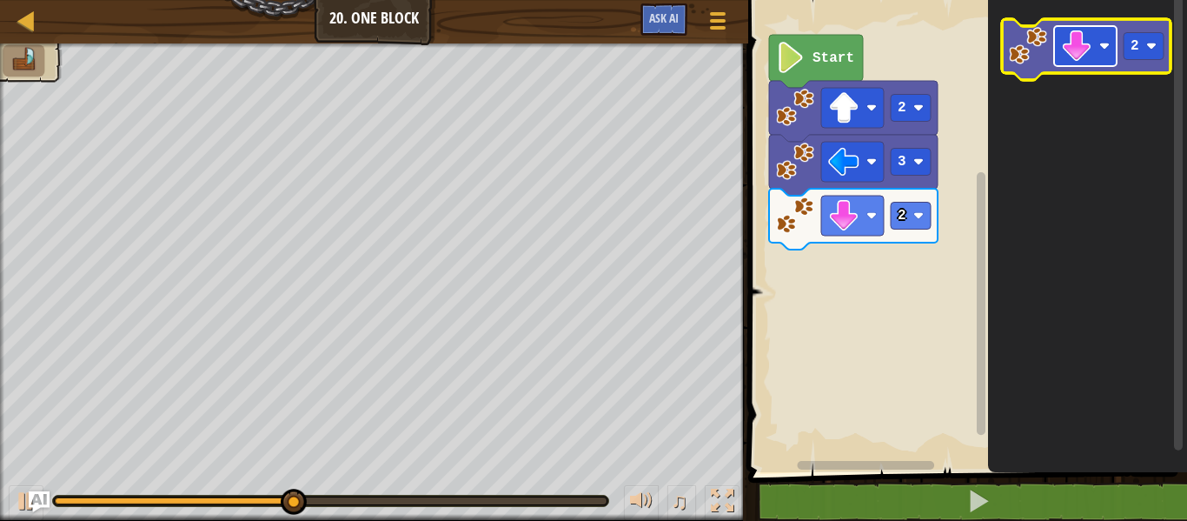
click at [1094, 54] on rect "Blockly Workspace" at bounding box center [1085, 46] width 63 height 40
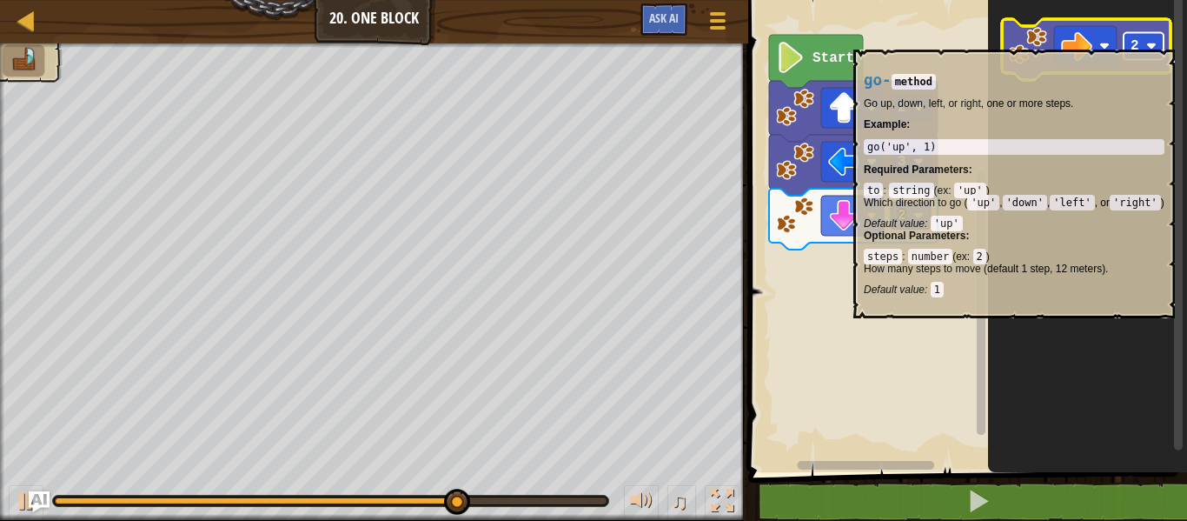
click at [1132, 40] on text "2" at bounding box center [1135, 46] width 9 height 16
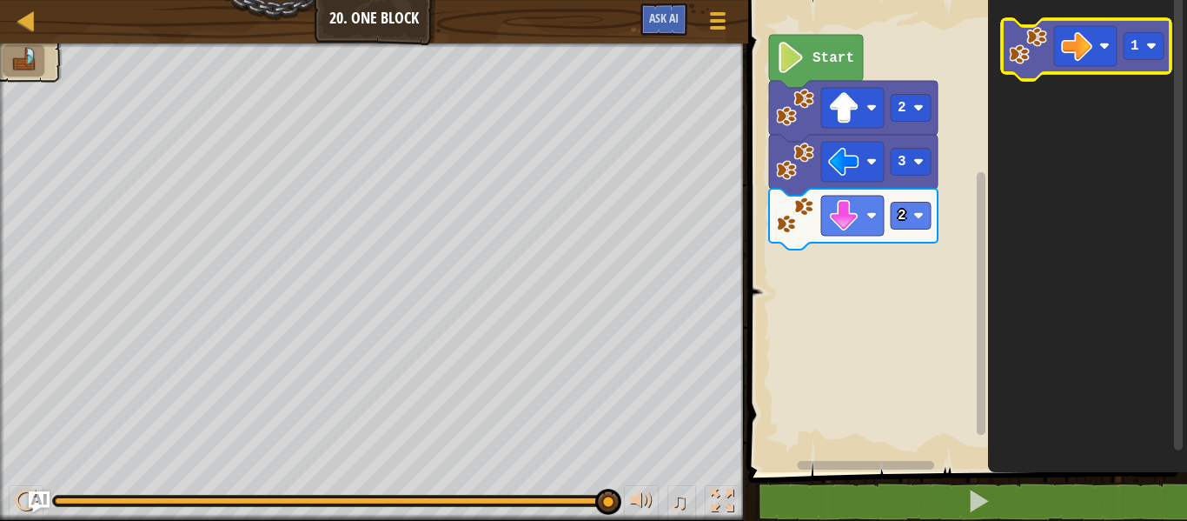
click at [1019, 59] on image "Blockly Workspace" at bounding box center [1028, 46] width 38 height 38
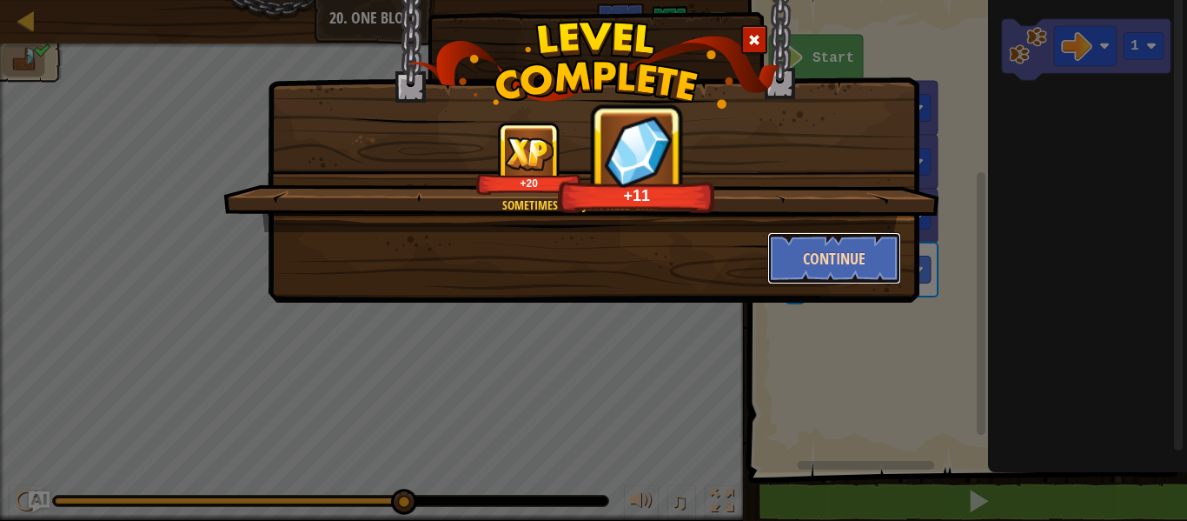
click at [863, 243] on button "Continue" at bounding box center [834, 258] width 135 height 52
